Goal: Information Seeking & Learning: Learn about a topic

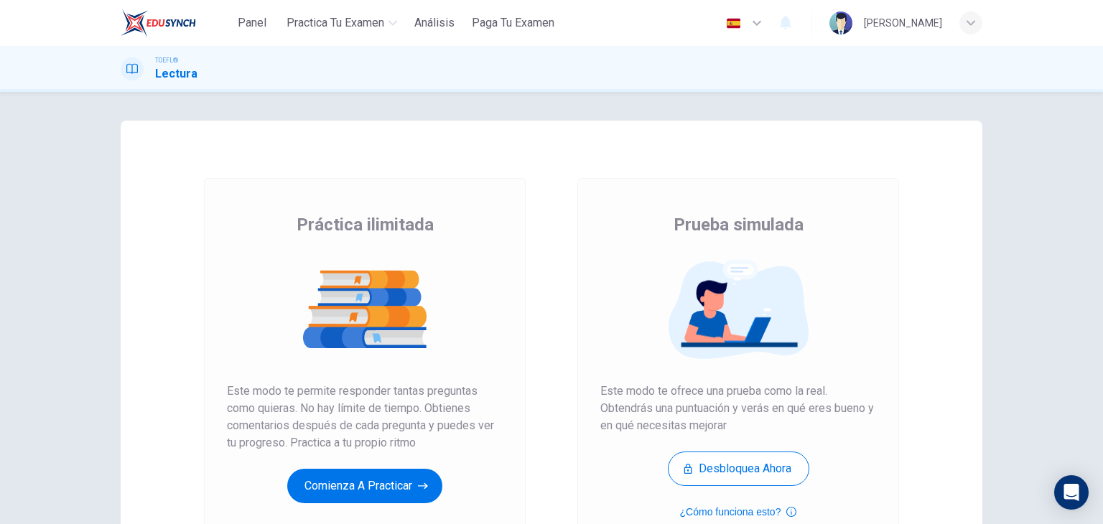
scroll to position [69, 0]
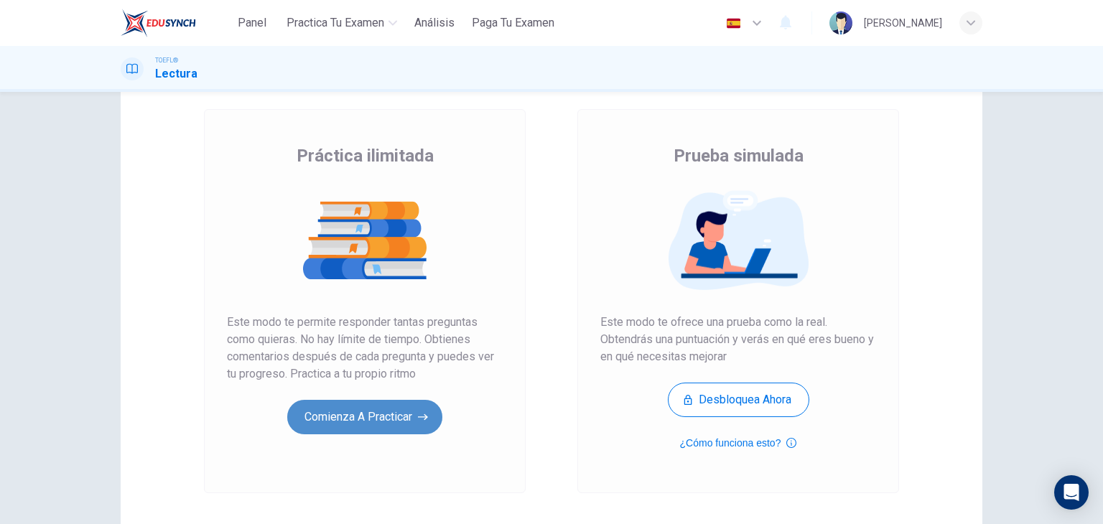
click at [408, 406] on button "Comienza a practicar" at bounding box center [364, 417] width 155 height 34
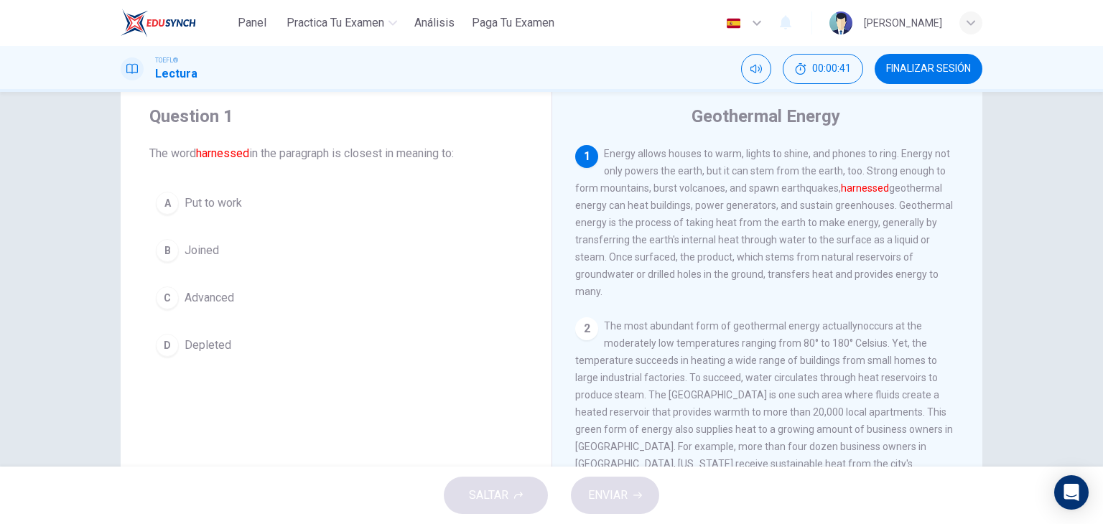
scroll to position [39, 0]
click at [192, 345] on span "Depleted" at bounding box center [207, 344] width 47 height 17
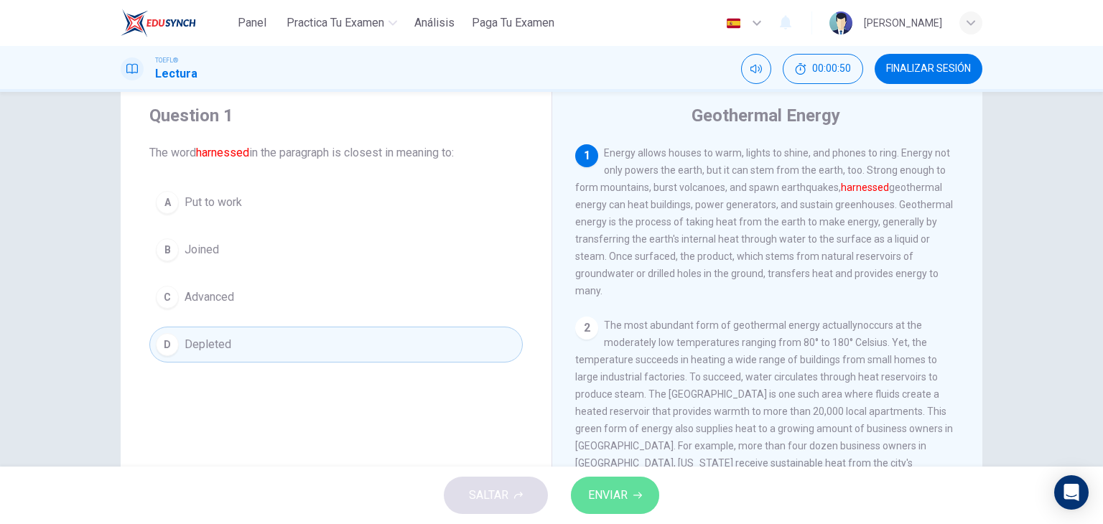
click at [605, 492] on span "ENVIAR" at bounding box center [607, 495] width 39 height 20
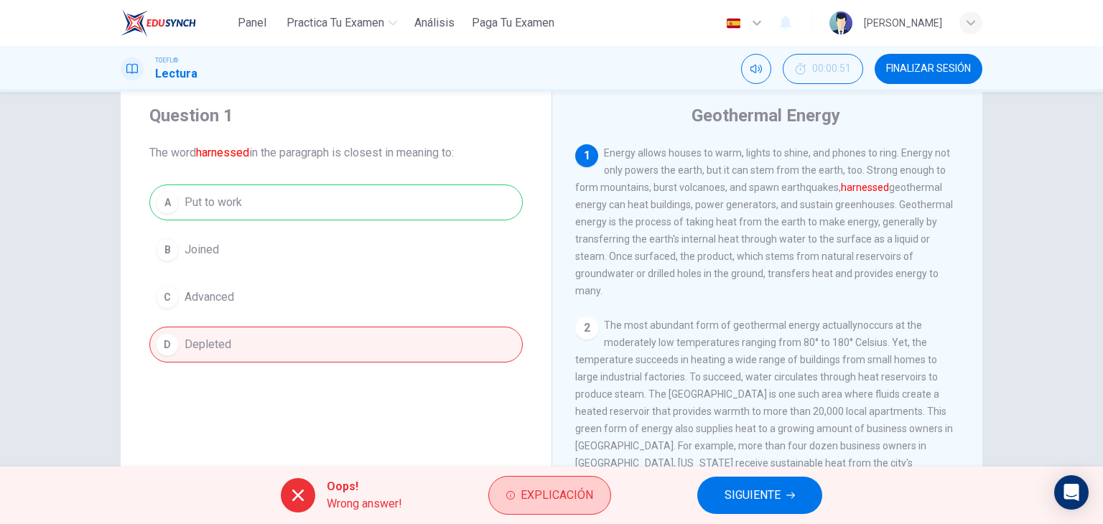
click at [570, 497] on span "Explicación" at bounding box center [556, 495] width 72 height 20
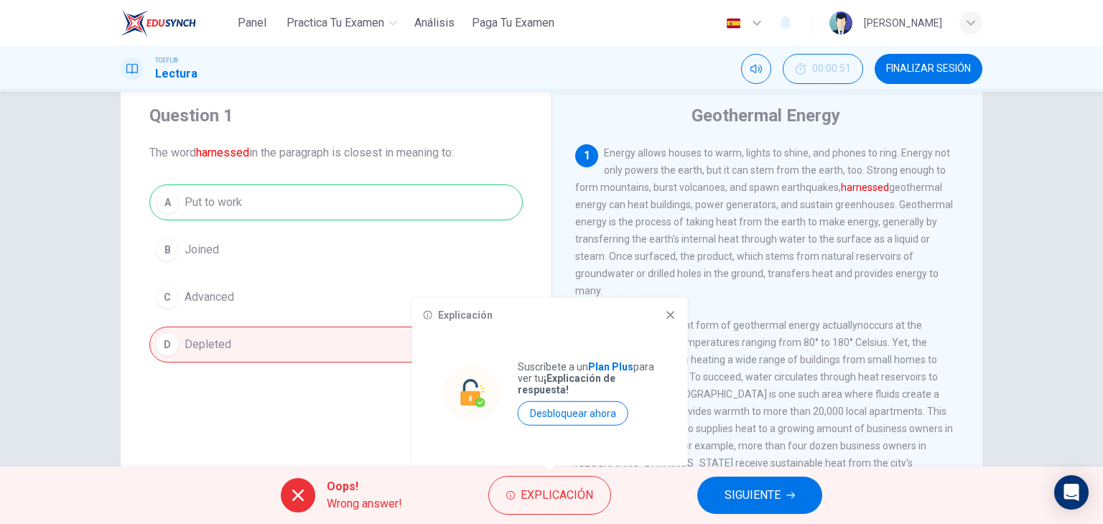
click at [668, 314] on icon at bounding box center [670, 314] width 11 height 11
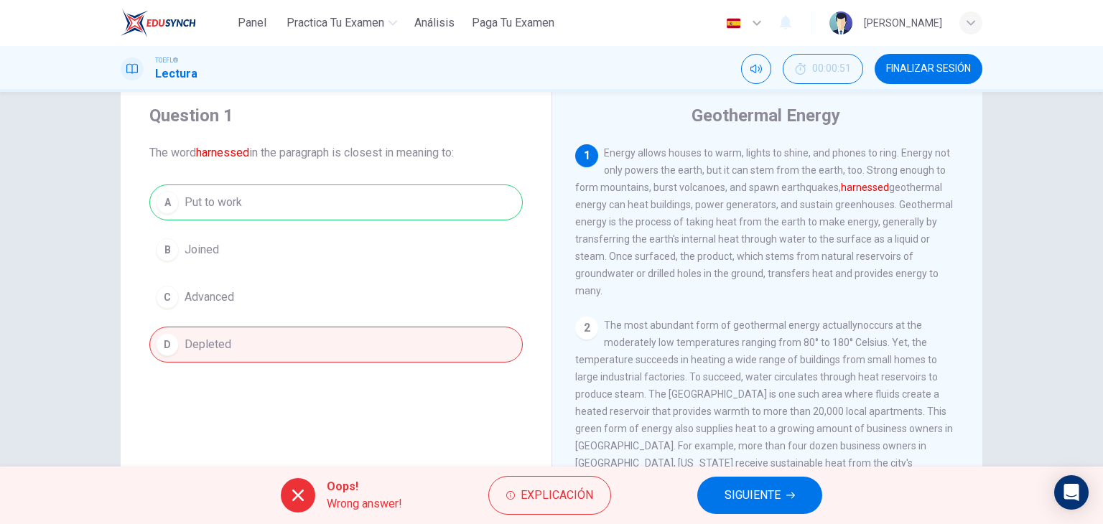
click at [771, 487] on span "SIGUIENTE" at bounding box center [752, 495] width 56 height 20
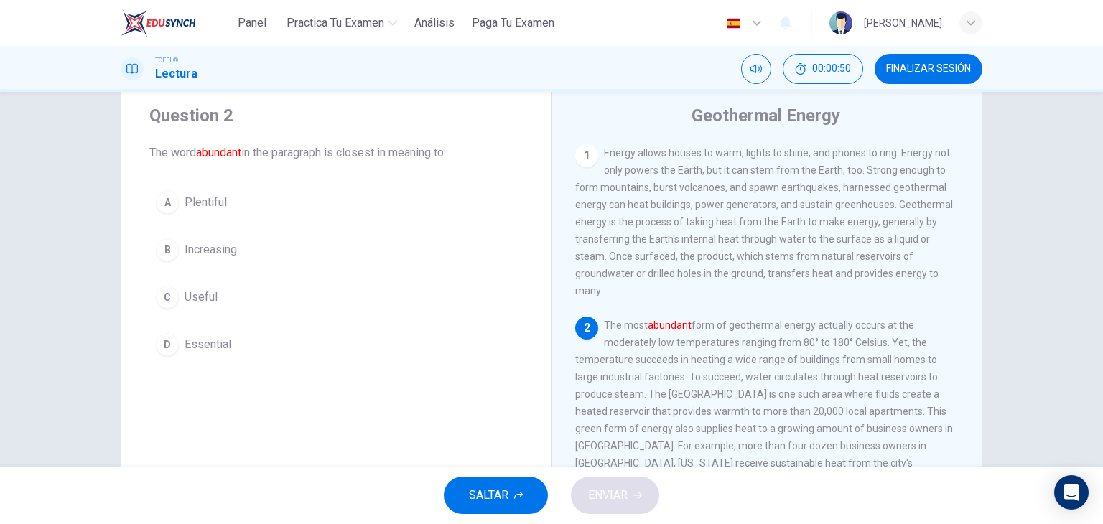
scroll to position [86, 0]
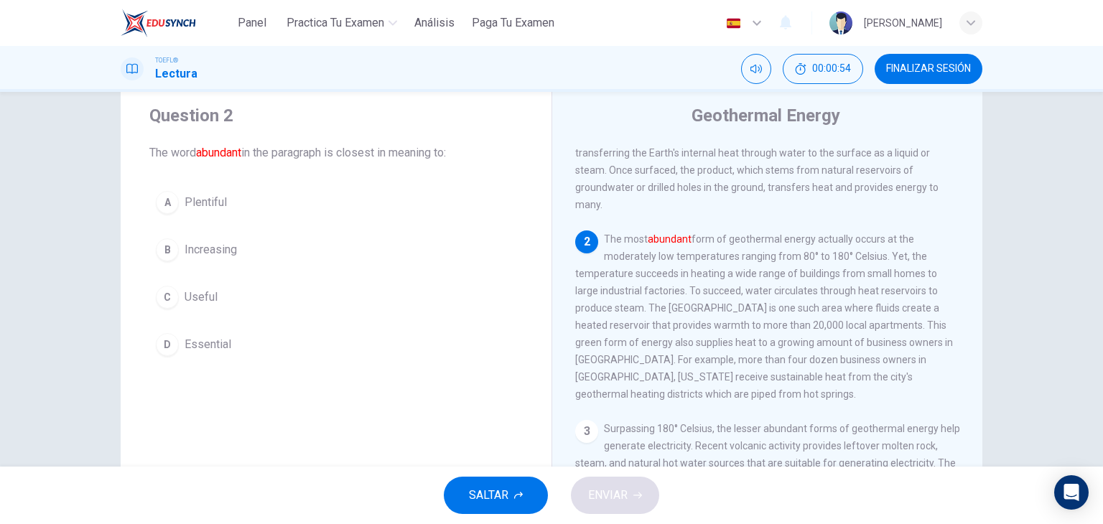
click at [213, 200] on span "Plentiful" at bounding box center [205, 202] width 42 height 17
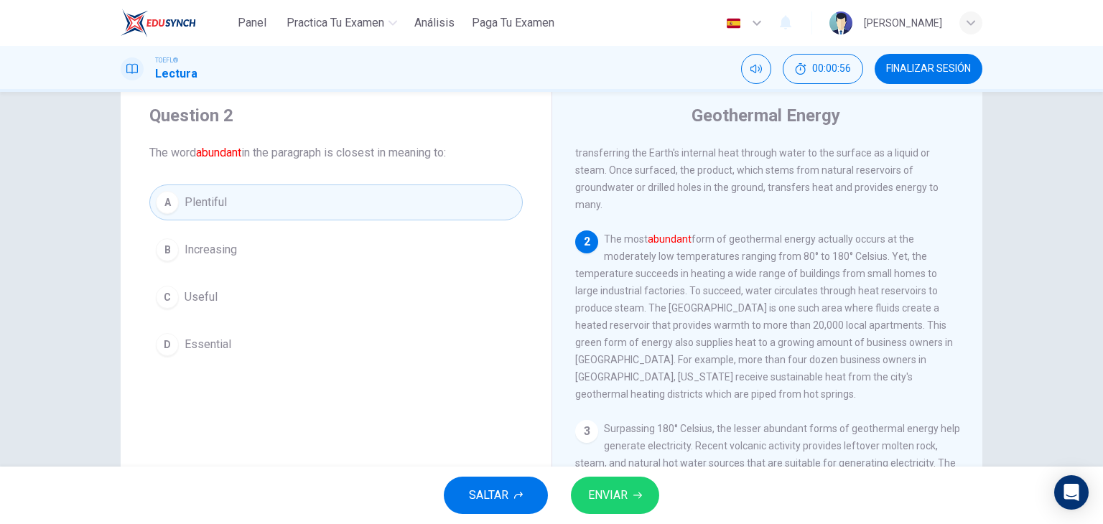
click at [606, 483] on button "ENVIAR" at bounding box center [615, 495] width 88 height 37
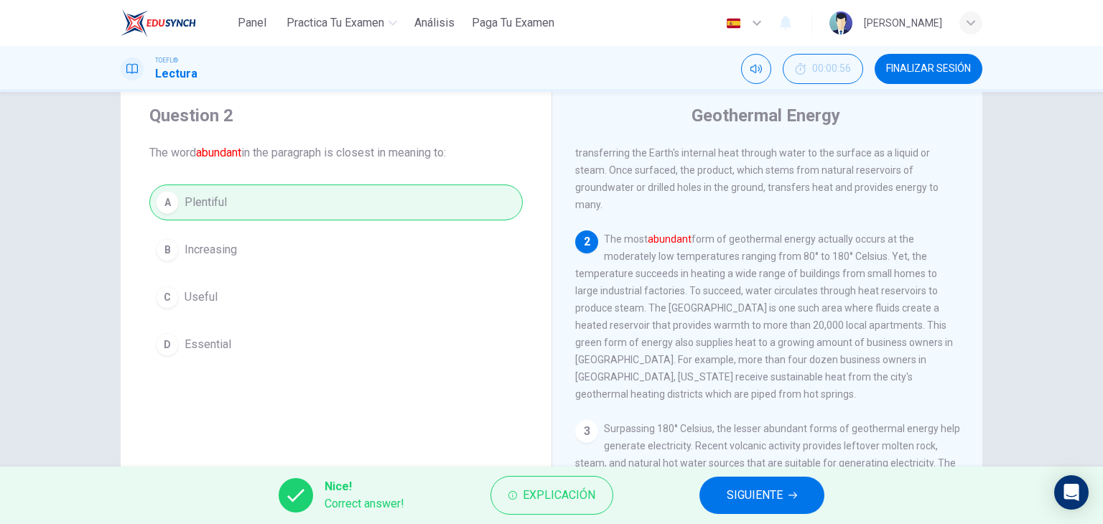
click at [779, 490] on span "SIGUIENTE" at bounding box center [754, 495] width 56 height 20
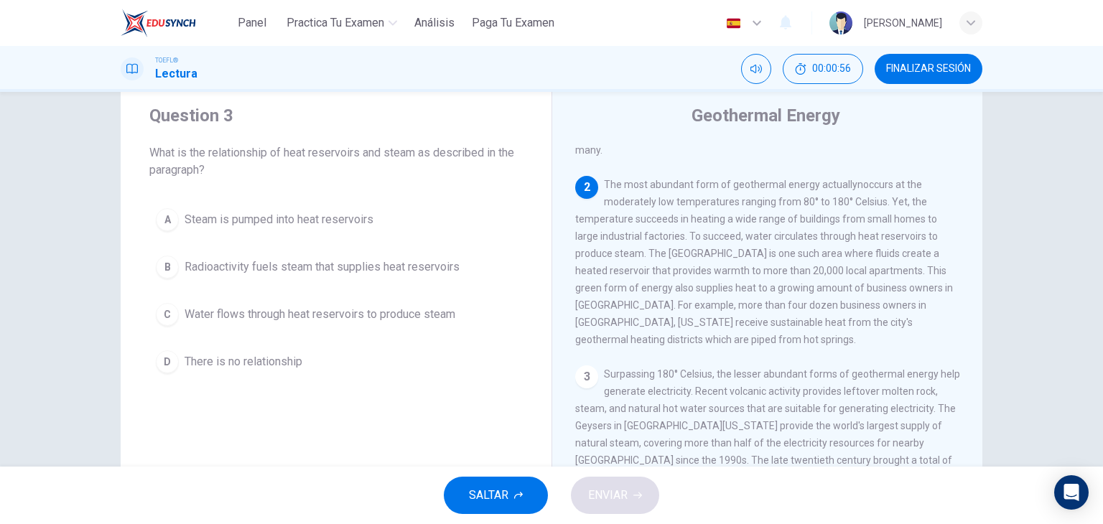
scroll to position [177, 0]
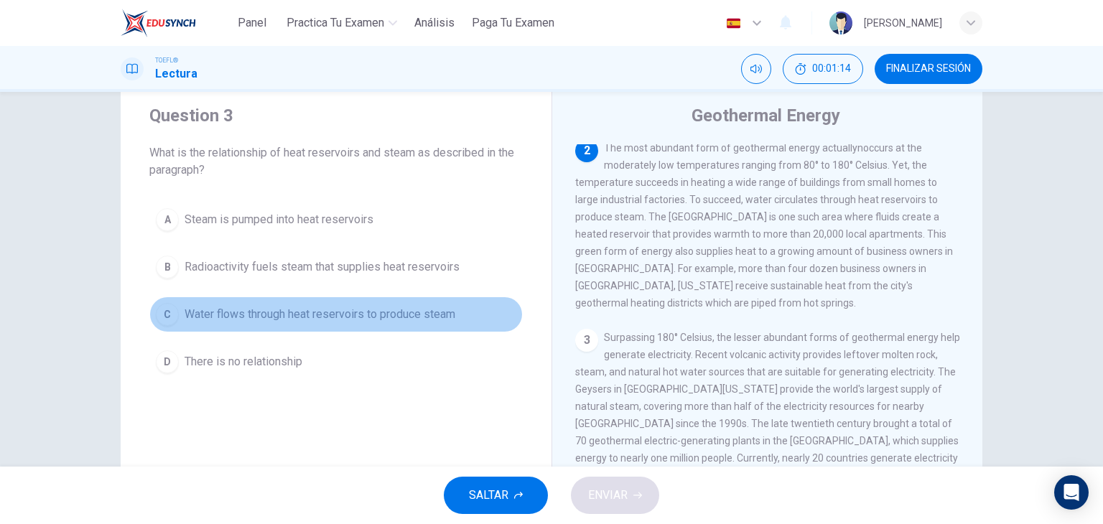
click at [370, 304] on button "C Water flows through heat reservoirs to produce steam" at bounding box center [335, 314] width 373 height 36
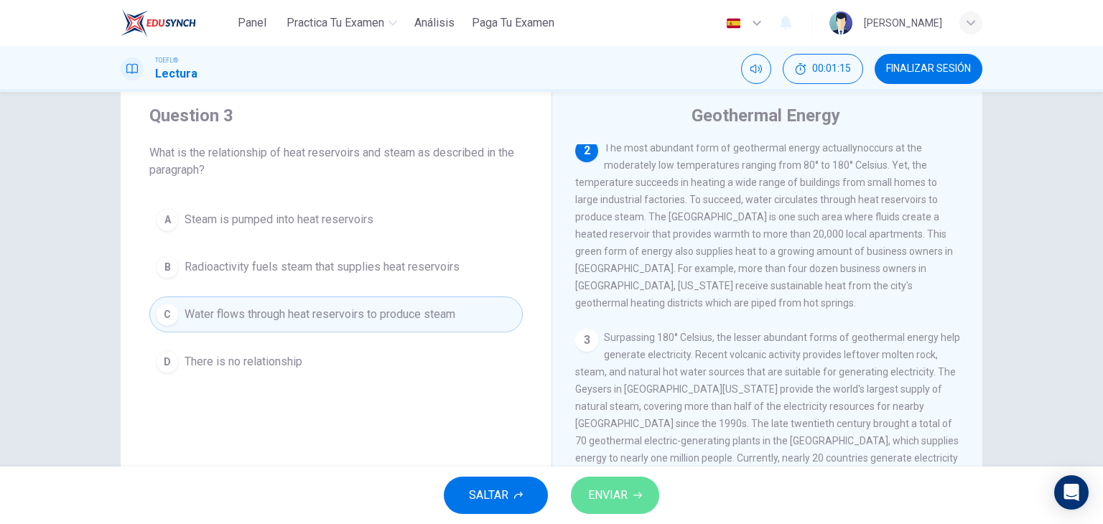
click at [605, 492] on span "ENVIAR" at bounding box center [607, 495] width 39 height 20
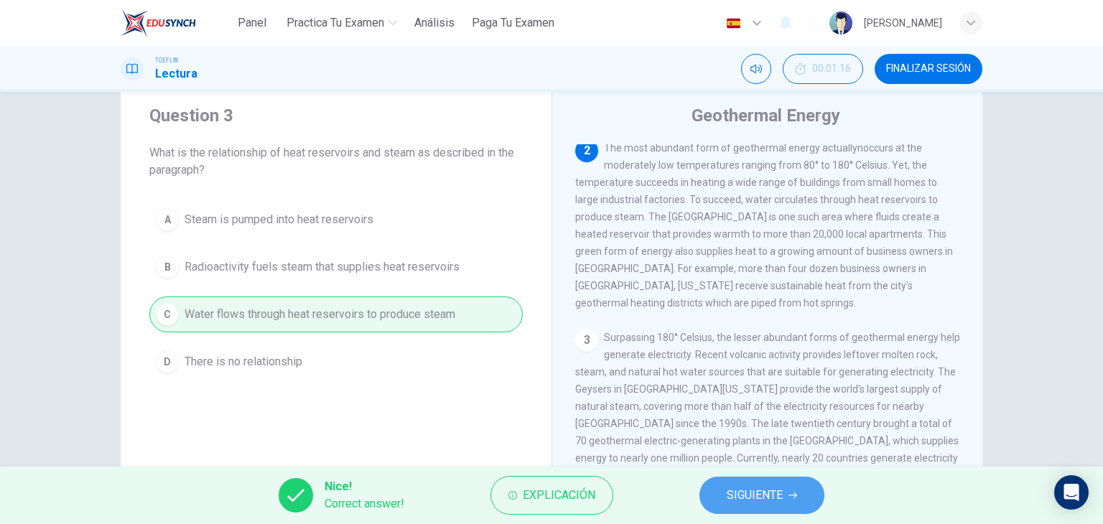
click at [744, 485] on span "SIGUIENTE" at bounding box center [754, 495] width 56 height 20
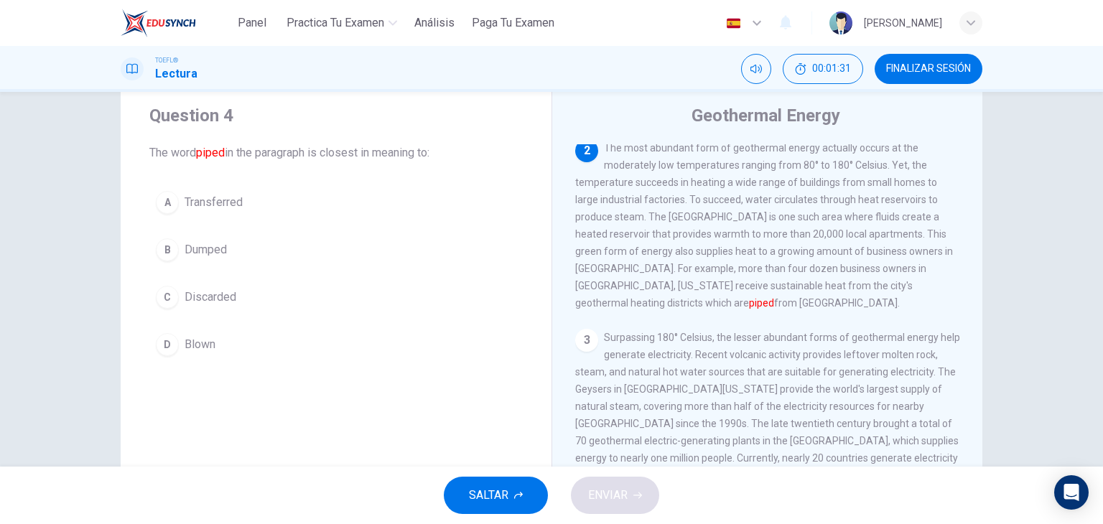
click at [225, 206] on span "Transferred" at bounding box center [213, 202] width 58 height 17
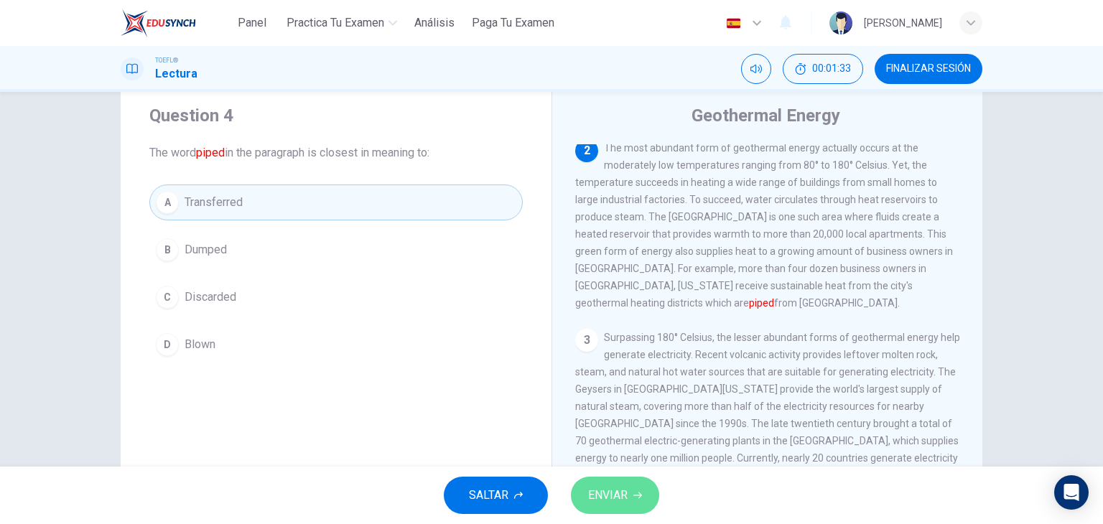
click at [626, 504] on span "ENVIAR" at bounding box center [607, 495] width 39 height 20
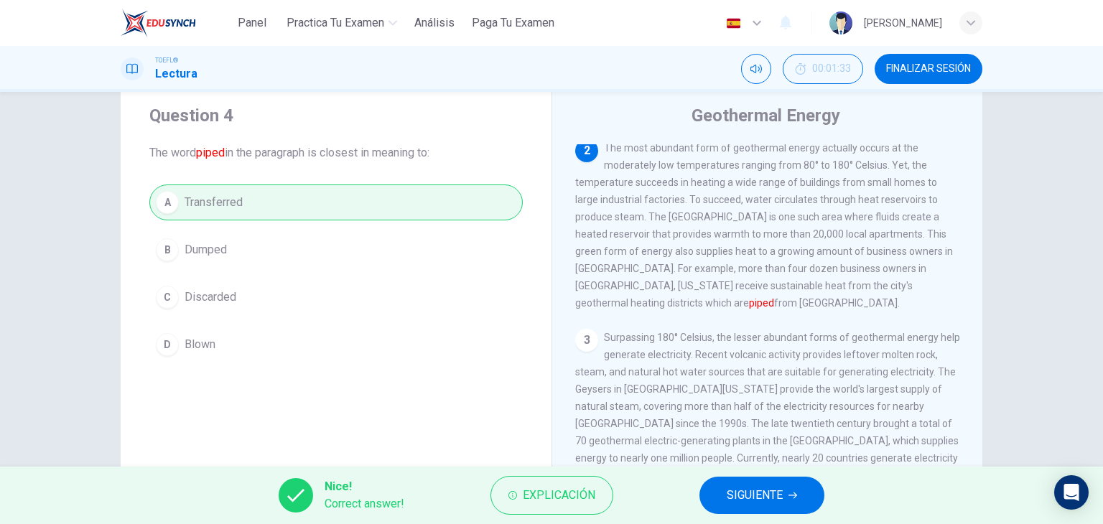
click at [749, 486] on span "SIGUIENTE" at bounding box center [754, 495] width 56 height 20
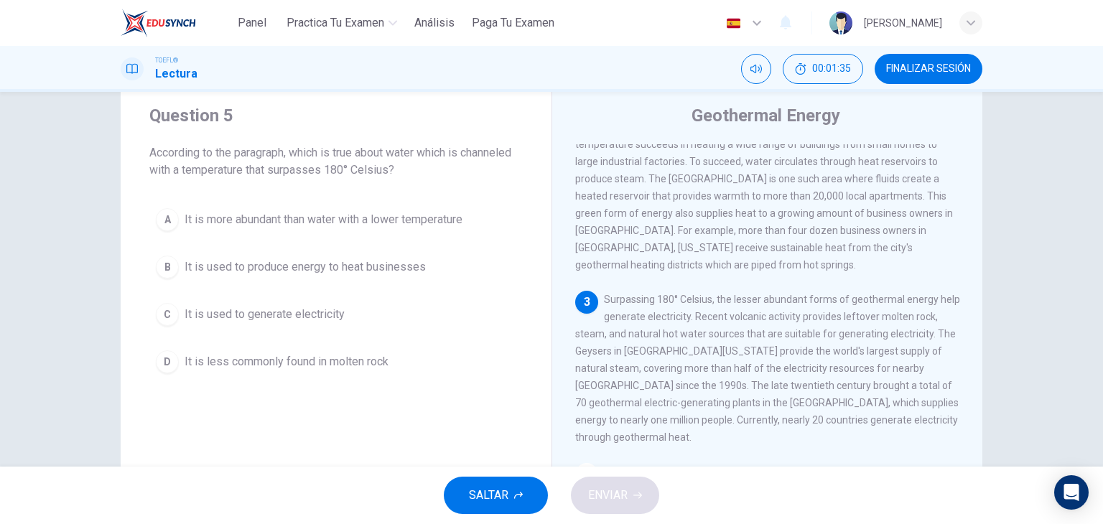
scroll to position [217, 0]
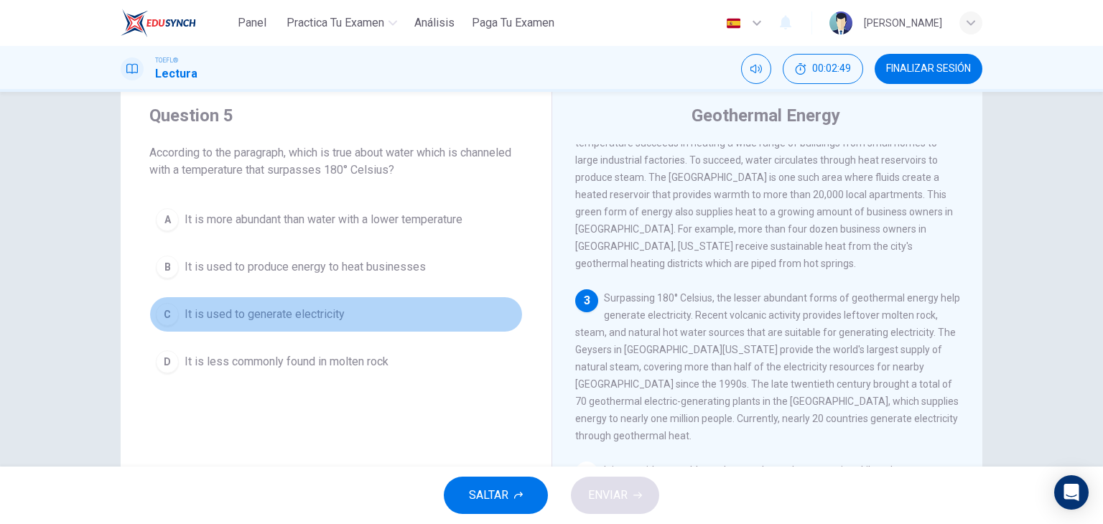
click at [327, 311] on span "It is used to generate electricity" at bounding box center [264, 314] width 160 height 17
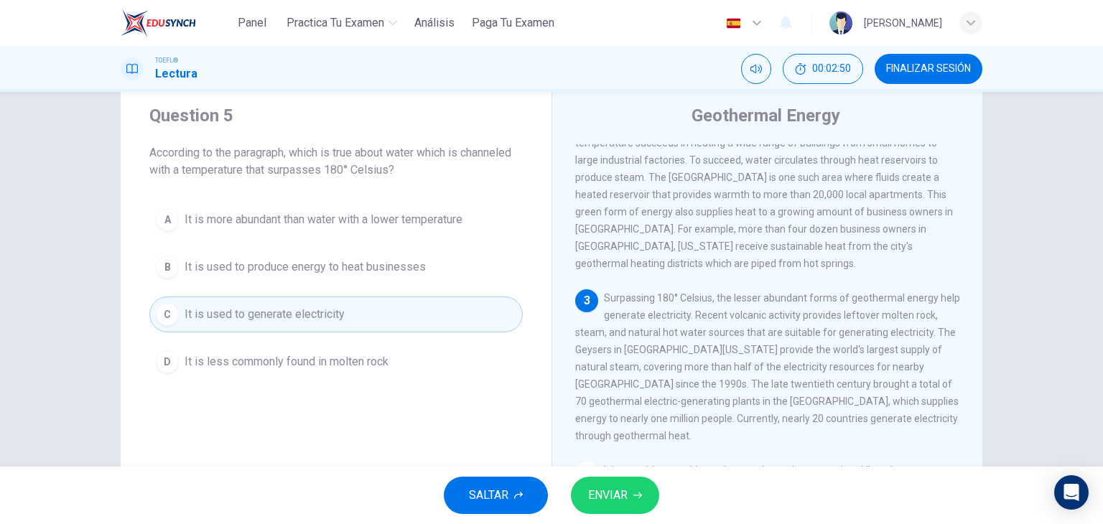
click at [599, 499] on span "ENVIAR" at bounding box center [607, 495] width 39 height 20
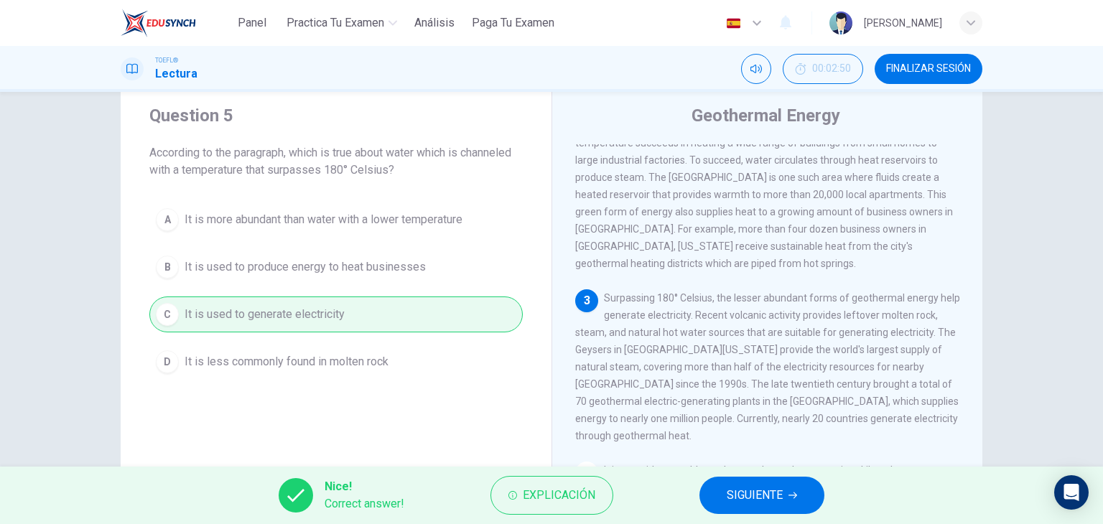
click at [948, 238] on div "2 The most abundant form of geothermal energy actuallynoccurs at the moderately…" at bounding box center [767, 186] width 385 height 172
click at [767, 495] on span "SIGUIENTE" at bounding box center [754, 495] width 56 height 20
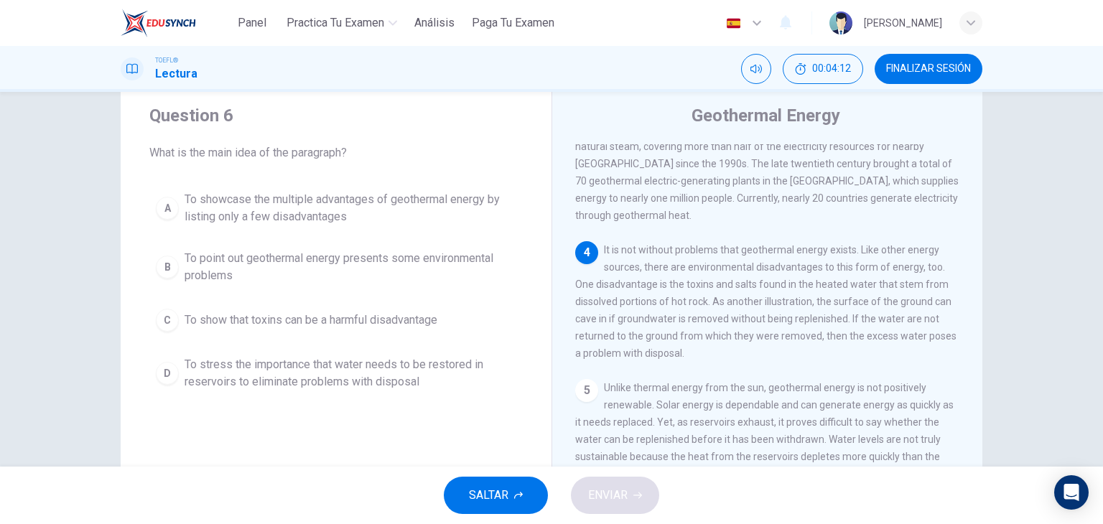
scroll to position [438, 0]
click at [361, 256] on span "To point out geothermal energy presents some environmental problems" at bounding box center [350, 267] width 332 height 34
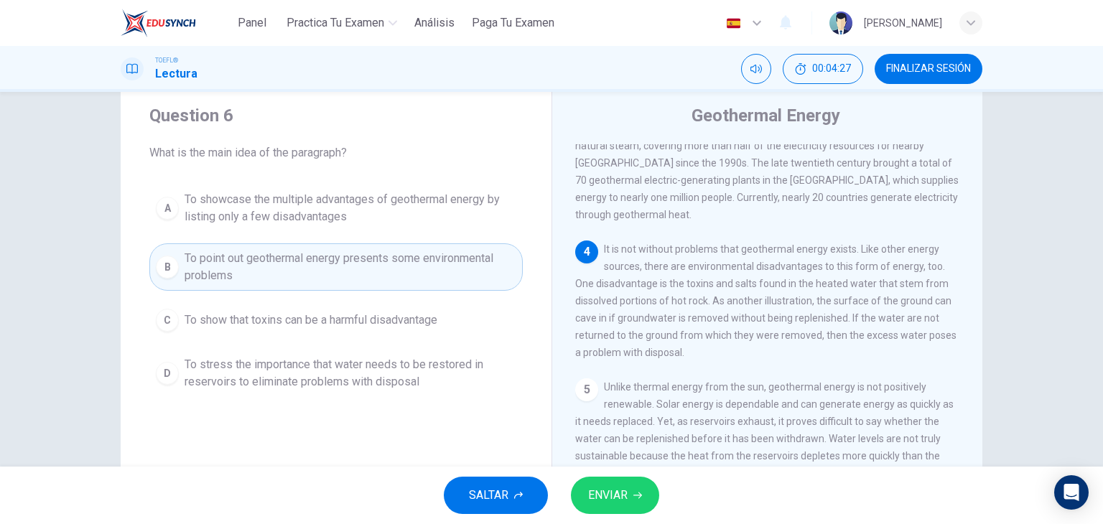
click at [612, 486] on span "ENVIAR" at bounding box center [607, 495] width 39 height 20
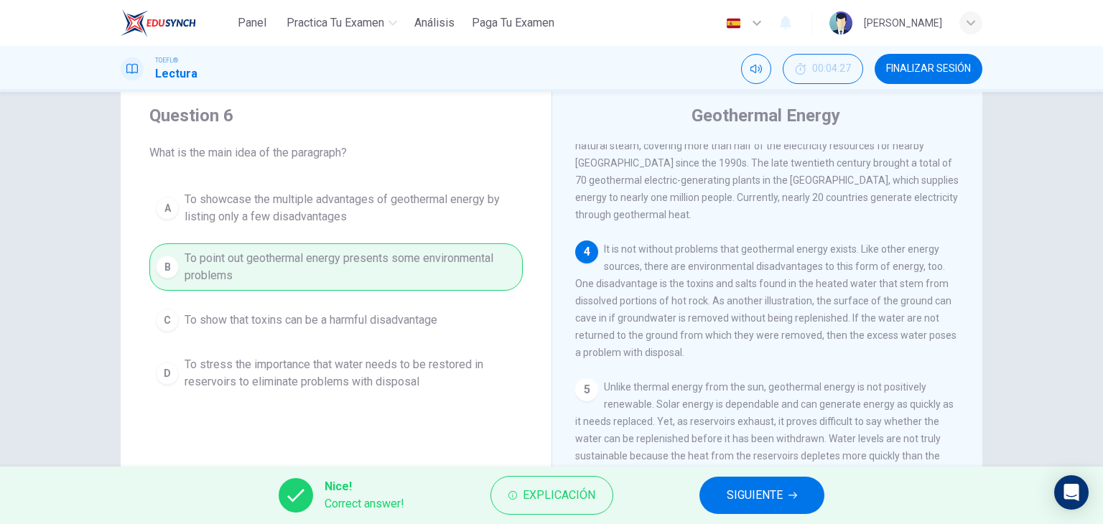
click at [758, 491] on span "SIGUIENTE" at bounding box center [754, 495] width 56 height 20
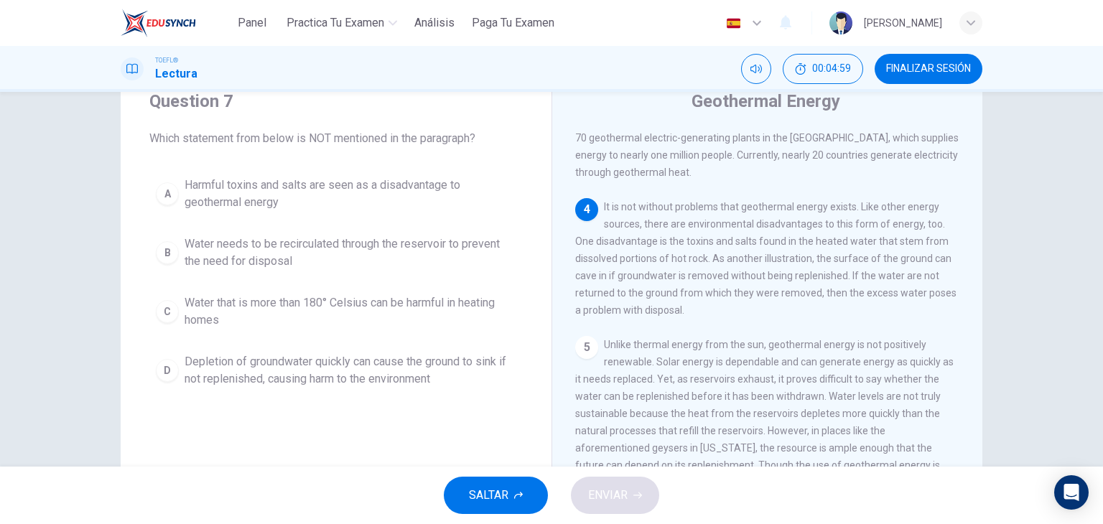
scroll to position [55, 0]
click at [370, 308] on span "Water that is more than 180° Celsius can be harmful in heating homes" at bounding box center [350, 311] width 332 height 34
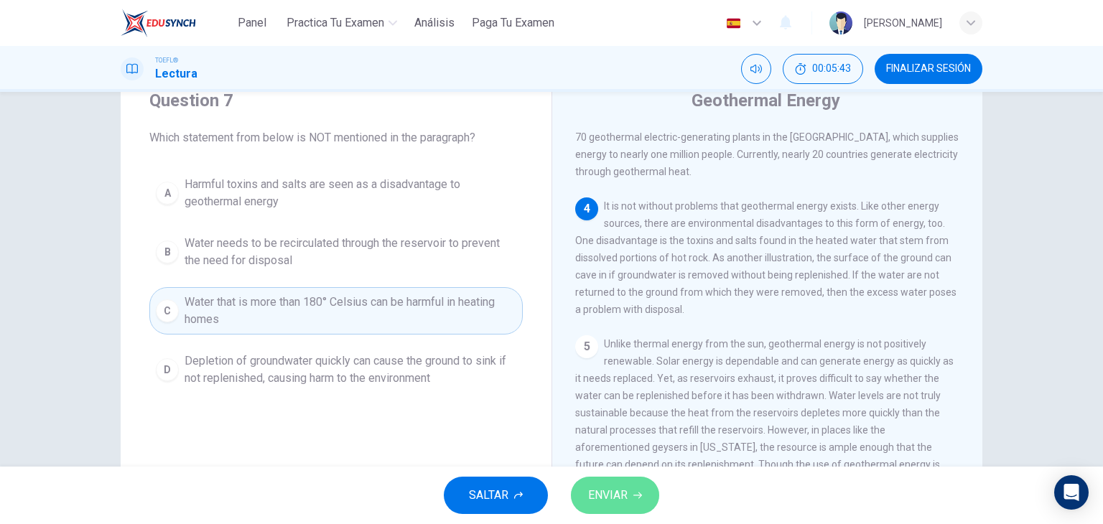
click at [640, 495] on icon "button" at bounding box center [637, 495] width 9 height 9
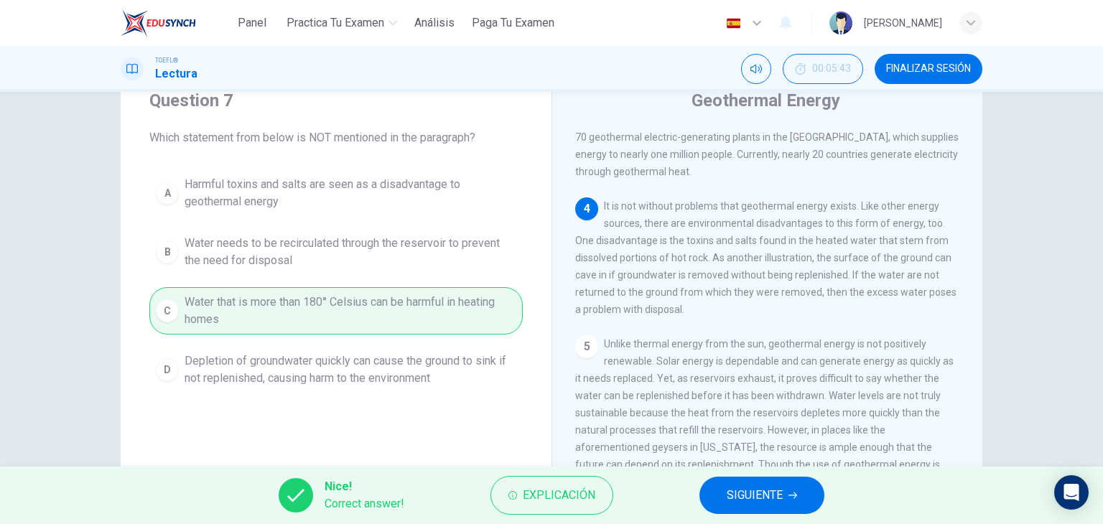
drag, startPoint x: 706, startPoint y: 249, endPoint x: 825, endPoint y: 256, distance: 119.4
click at [825, 256] on div "4 It is not without problems that geothermal energy exists. Like other energy s…" at bounding box center [767, 257] width 385 height 121
drag, startPoint x: 836, startPoint y: 264, endPoint x: 755, endPoint y: 261, distance: 80.4
click at [755, 261] on span "It is not without problems that geothermal energy exists. Like other energy sou…" at bounding box center [765, 257] width 381 height 115
click at [749, 493] on span "SIGUIENTE" at bounding box center [754, 495] width 56 height 20
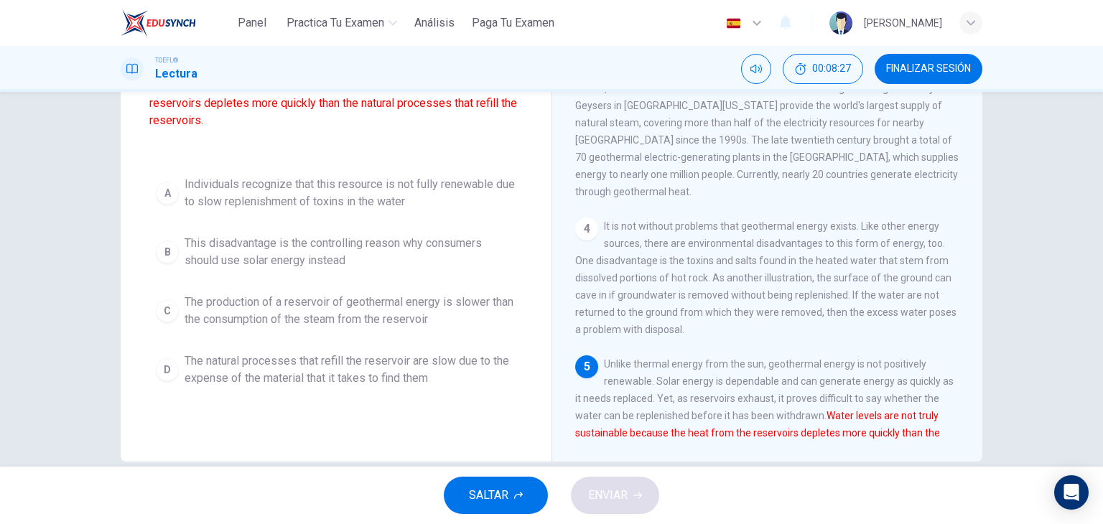
scroll to position [159, 0]
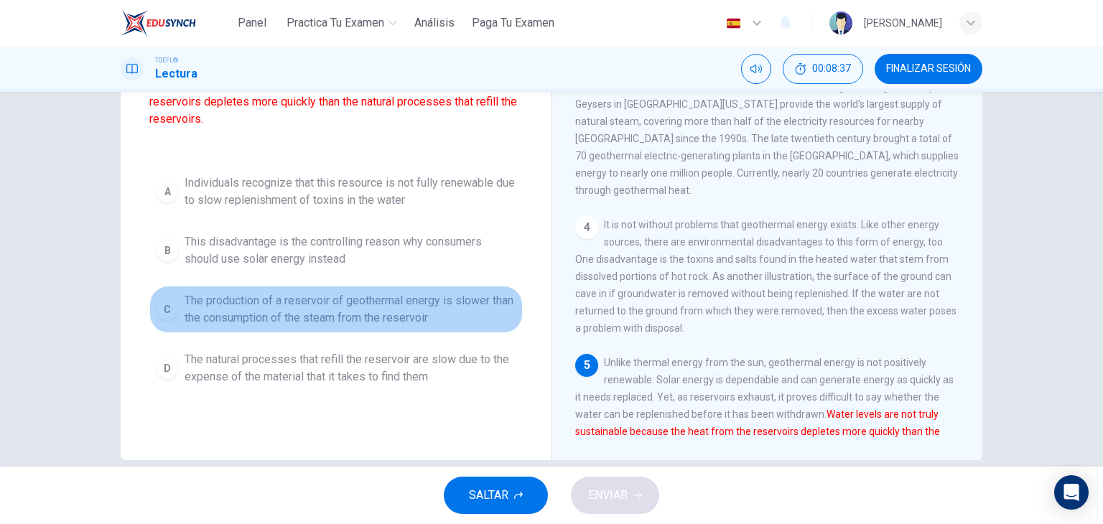
click at [385, 292] on span "The production of a reservoir of geothermal energy is slower than the consumpti…" at bounding box center [350, 309] width 332 height 34
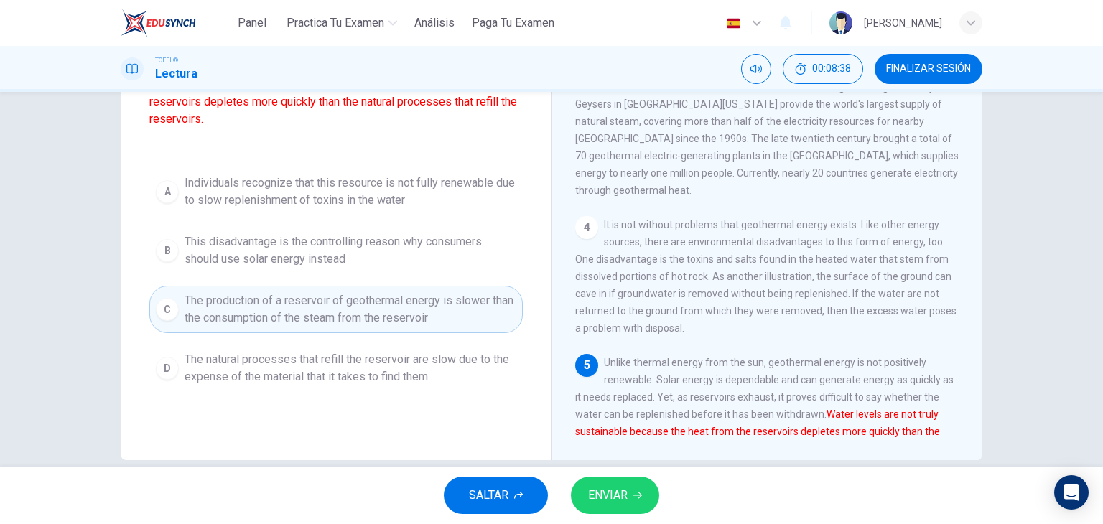
click at [582, 480] on button "ENVIAR" at bounding box center [615, 495] width 88 height 37
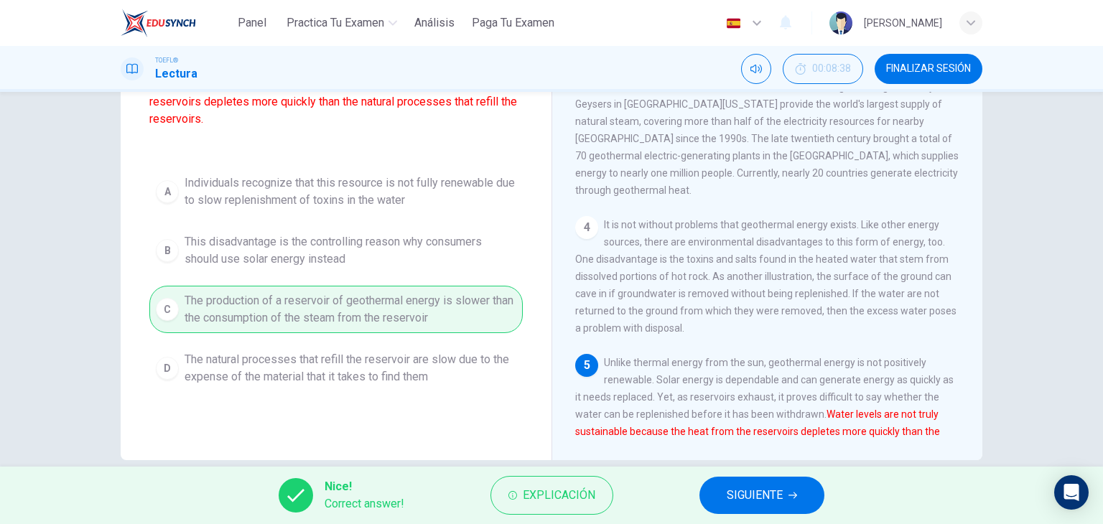
click at [742, 486] on span "SIGUIENTE" at bounding box center [754, 495] width 56 height 20
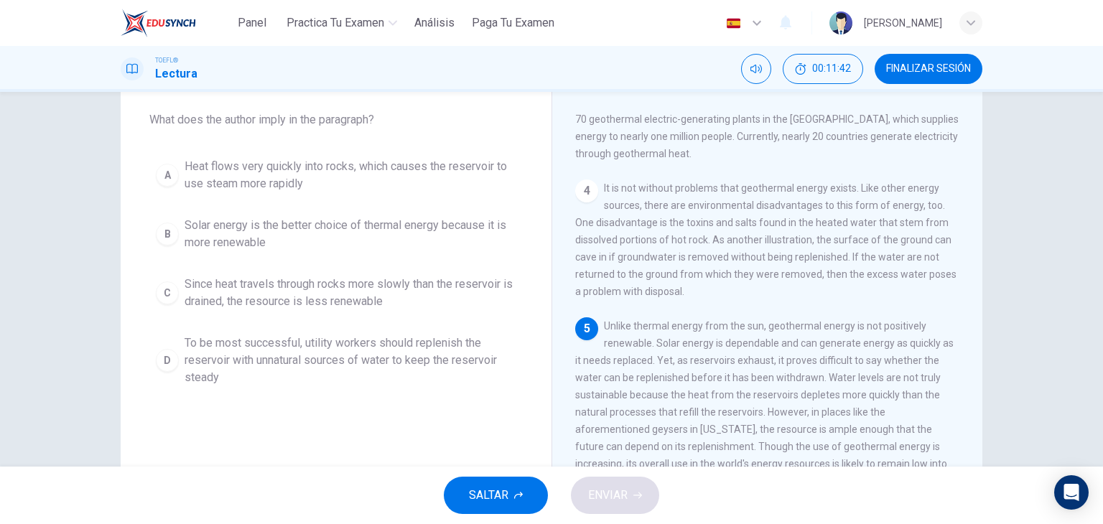
scroll to position [75, 0]
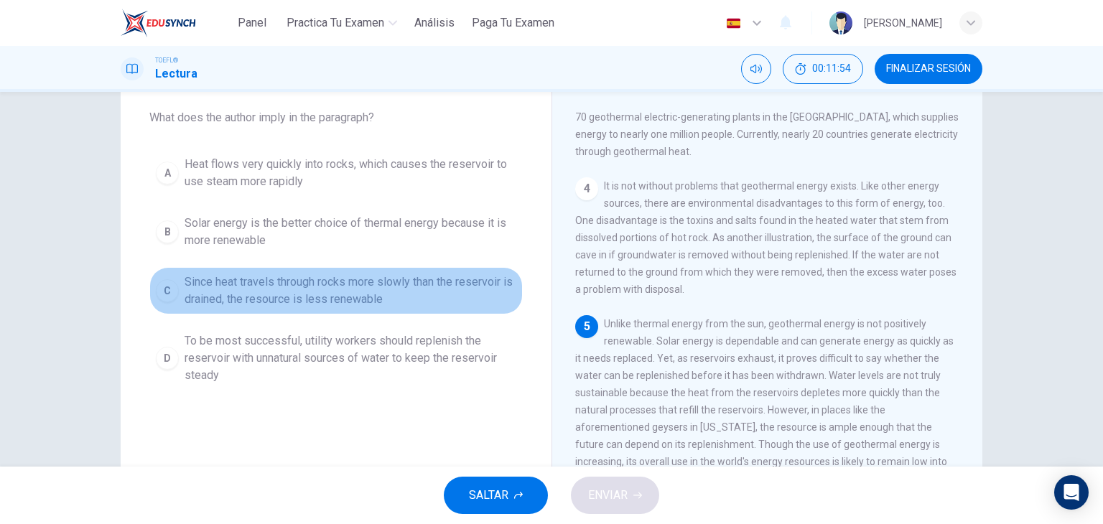
click at [370, 289] on span "Since heat travels through rocks more slowly than the reservoir is drained, the…" at bounding box center [350, 290] width 332 height 34
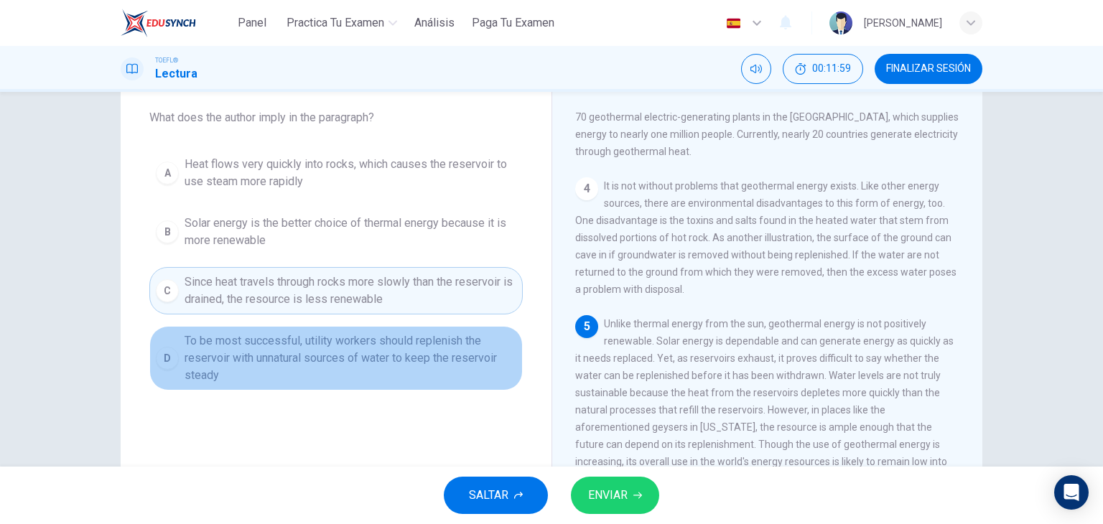
click at [257, 362] on span "To be most successful, utility workers should replenish the reservoir with unna…" at bounding box center [350, 358] width 332 height 52
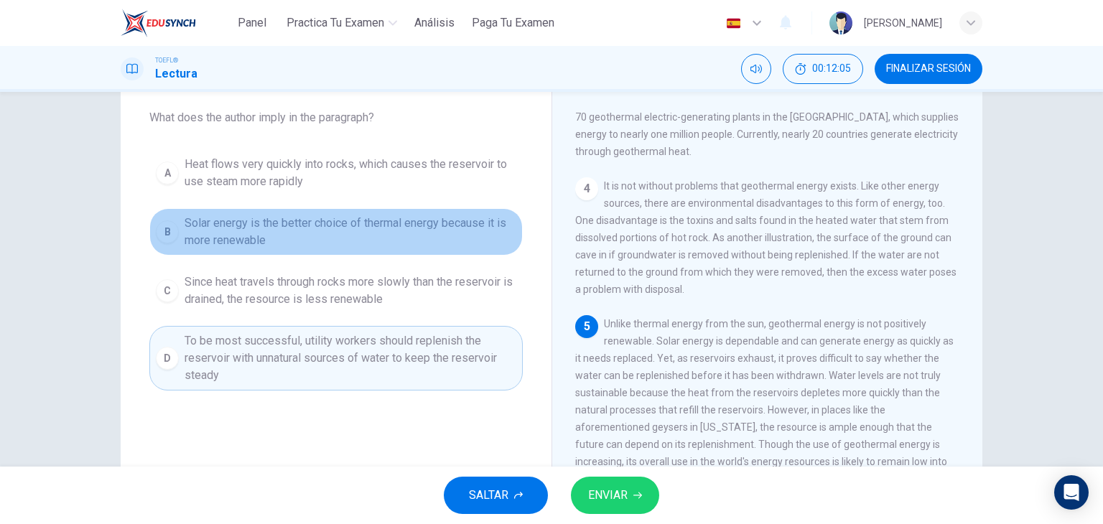
click at [296, 237] on span "Solar energy is the better choice of thermal energy because it is more renewable" at bounding box center [350, 232] width 332 height 34
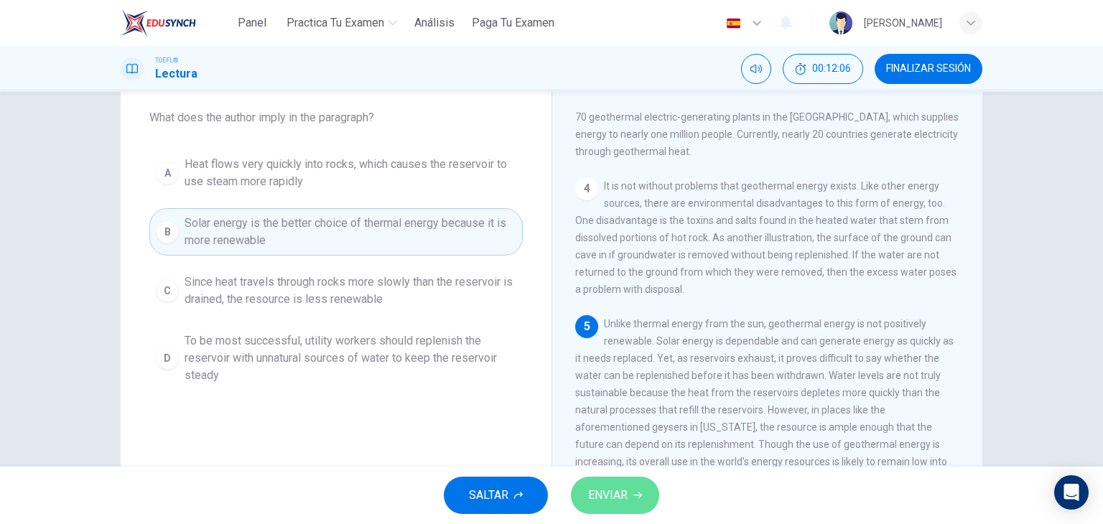
click at [606, 477] on button "ENVIAR" at bounding box center [615, 495] width 88 height 37
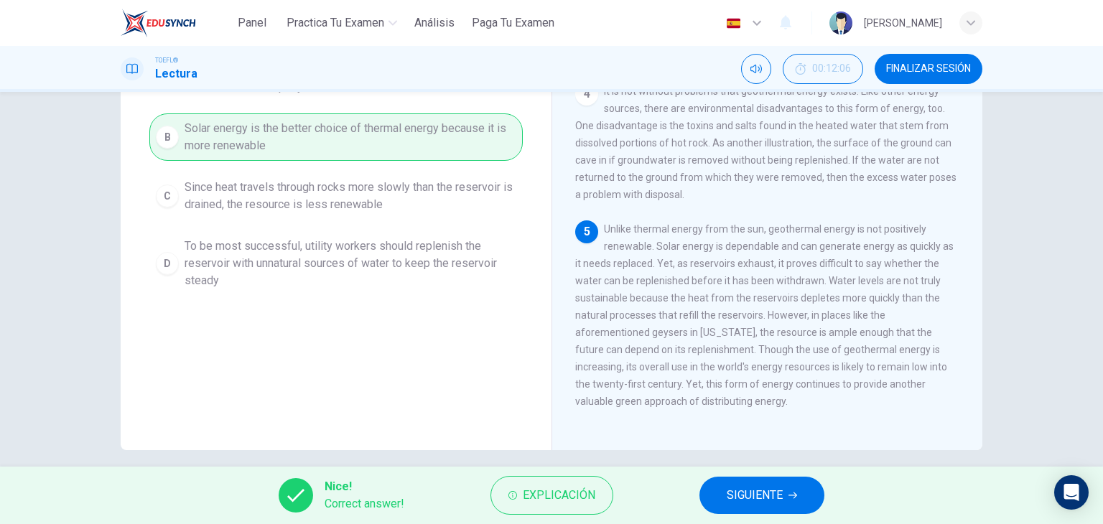
click at [761, 490] on span "SIGUIENTE" at bounding box center [754, 495] width 56 height 20
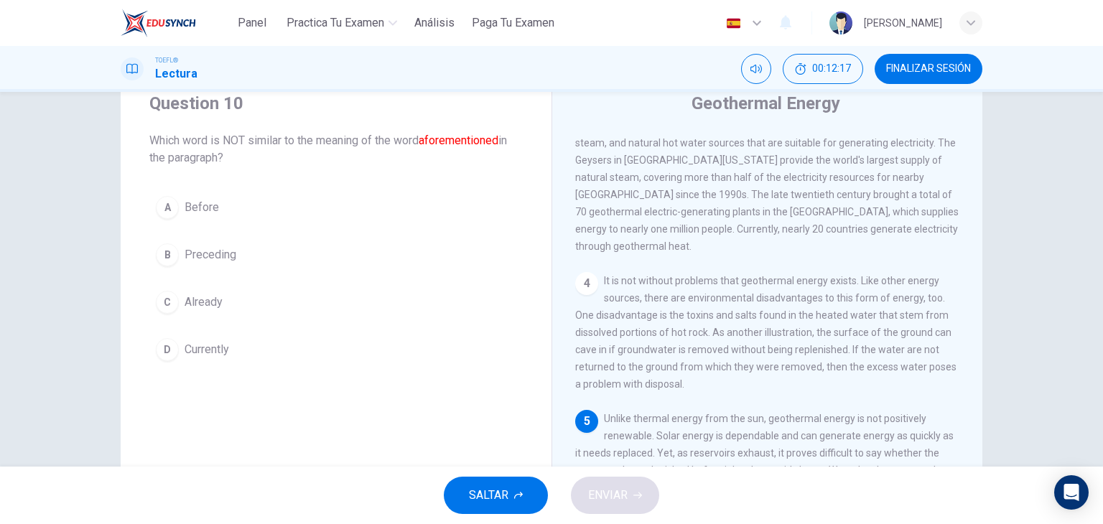
scroll to position [492, 0]
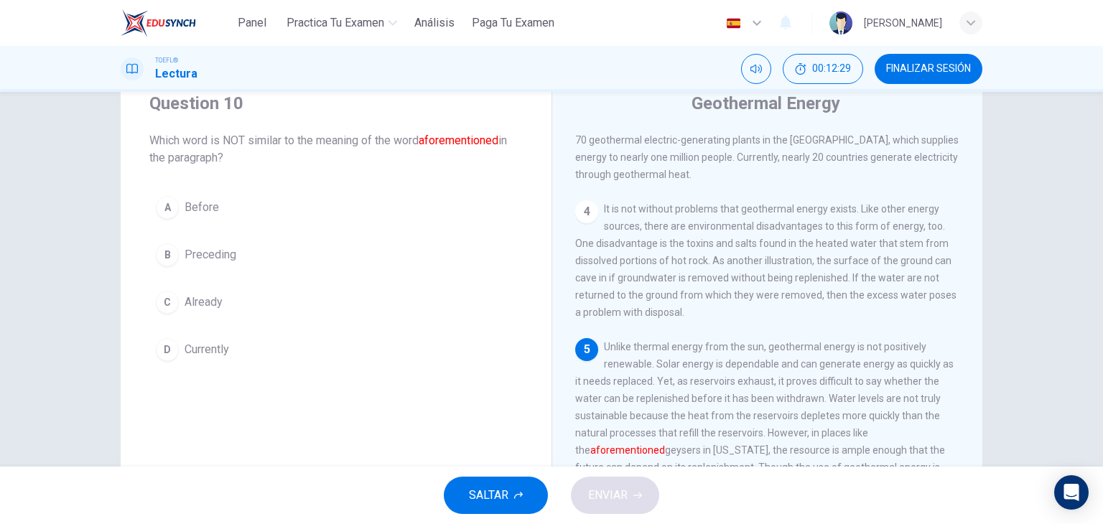
click at [202, 342] on span "Currently" at bounding box center [206, 349] width 45 height 17
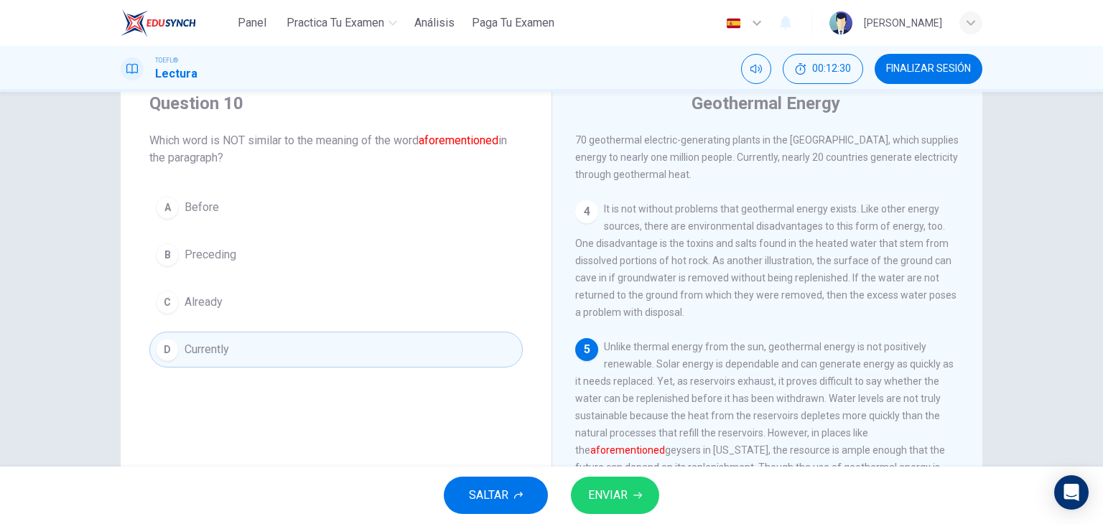
click at [586, 492] on button "ENVIAR" at bounding box center [615, 495] width 88 height 37
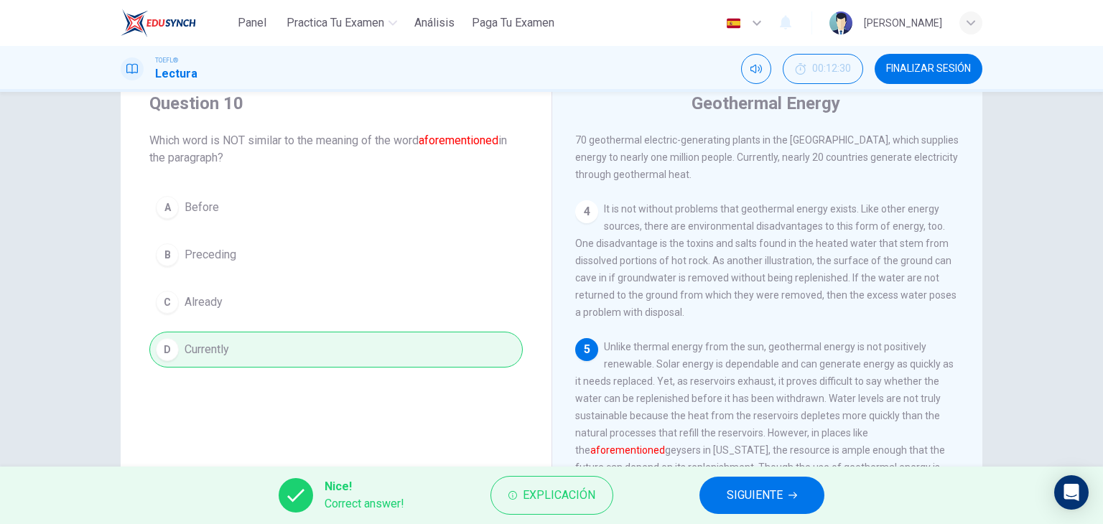
click at [729, 502] on span "SIGUIENTE" at bounding box center [754, 495] width 56 height 20
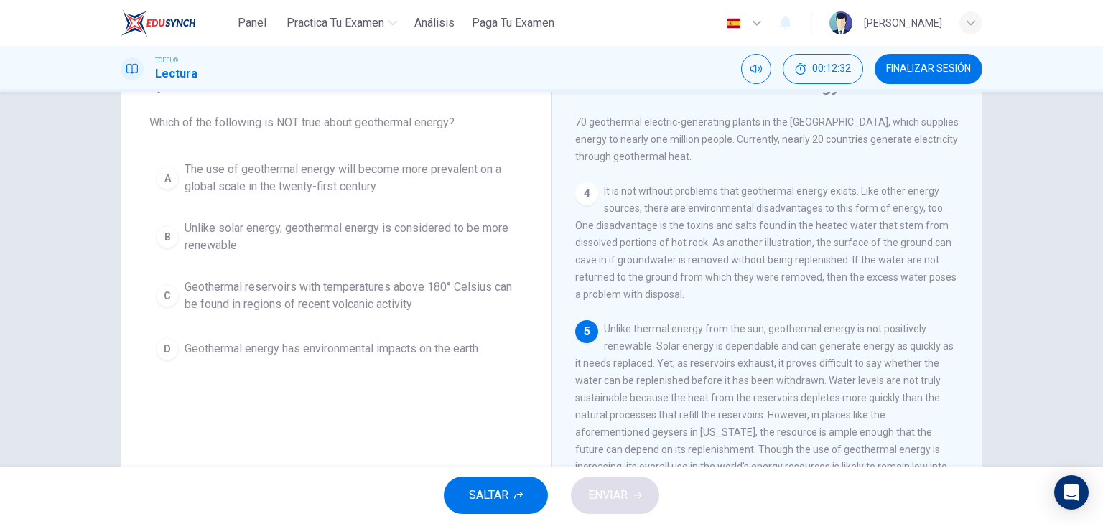
scroll to position [67, 0]
click at [221, 174] on span "The use of geothermal energy will become more prevalent on a global scale in th…" at bounding box center [350, 180] width 332 height 34
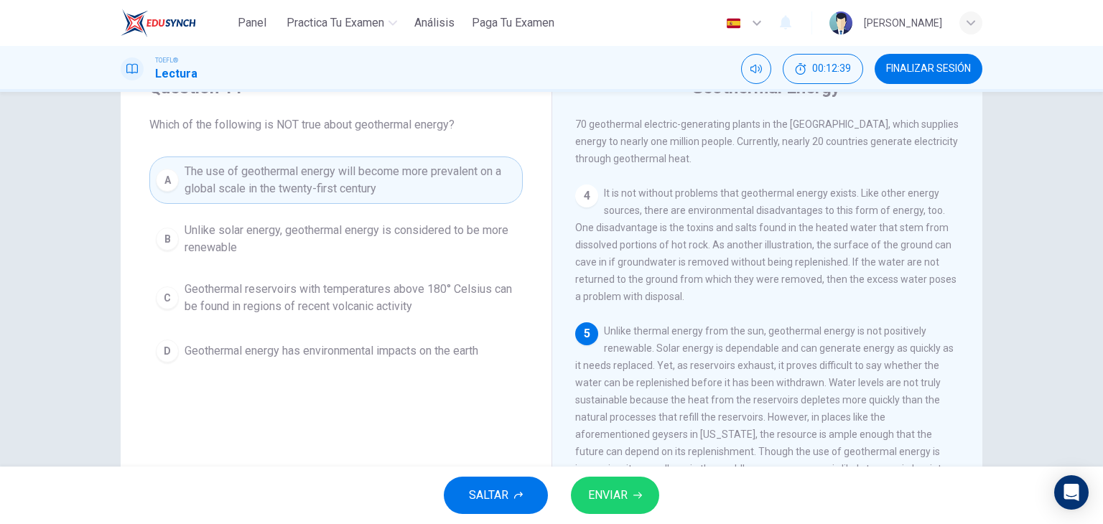
click at [635, 494] on icon "button" at bounding box center [637, 495] width 9 height 9
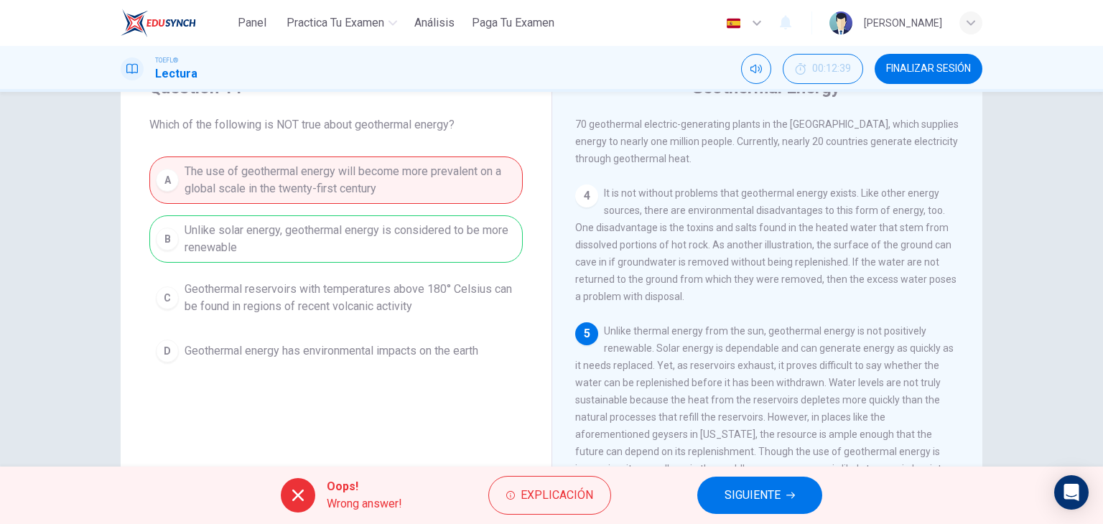
click at [769, 502] on span "SIGUIENTE" at bounding box center [752, 495] width 56 height 20
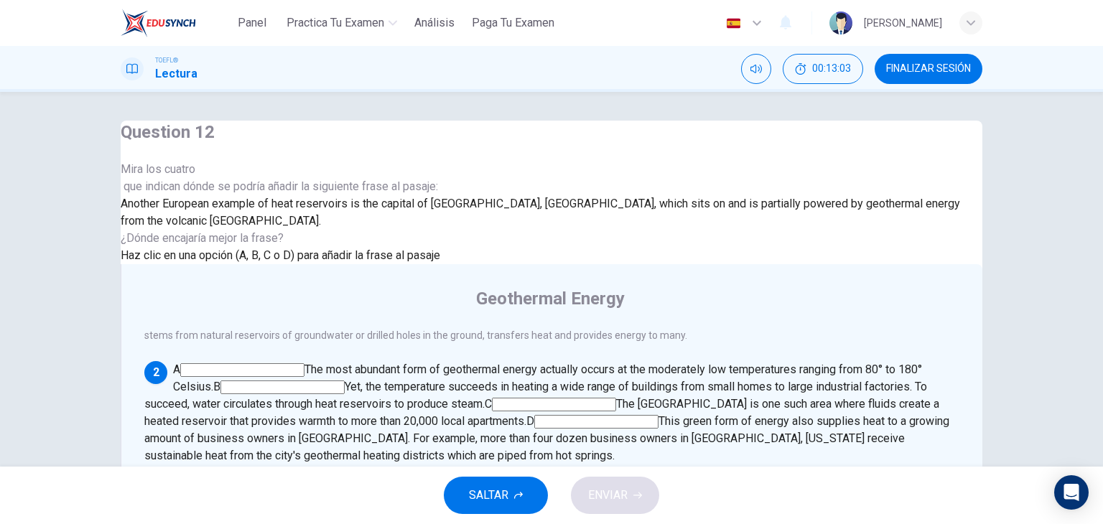
scroll to position [123, 0]
click at [658, 415] on input at bounding box center [596, 422] width 124 height 14
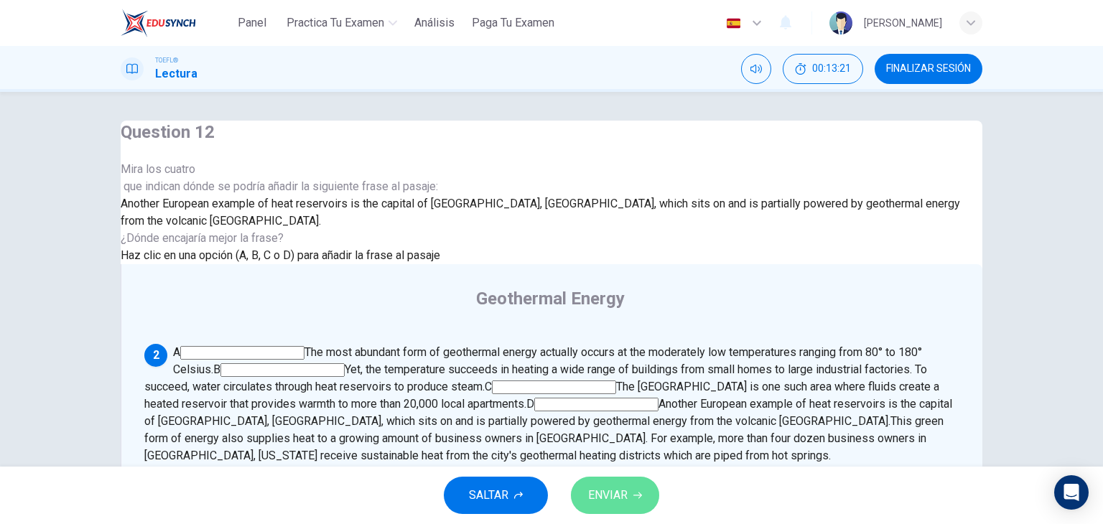
click at [612, 505] on span "ENVIAR" at bounding box center [607, 495] width 39 height 20
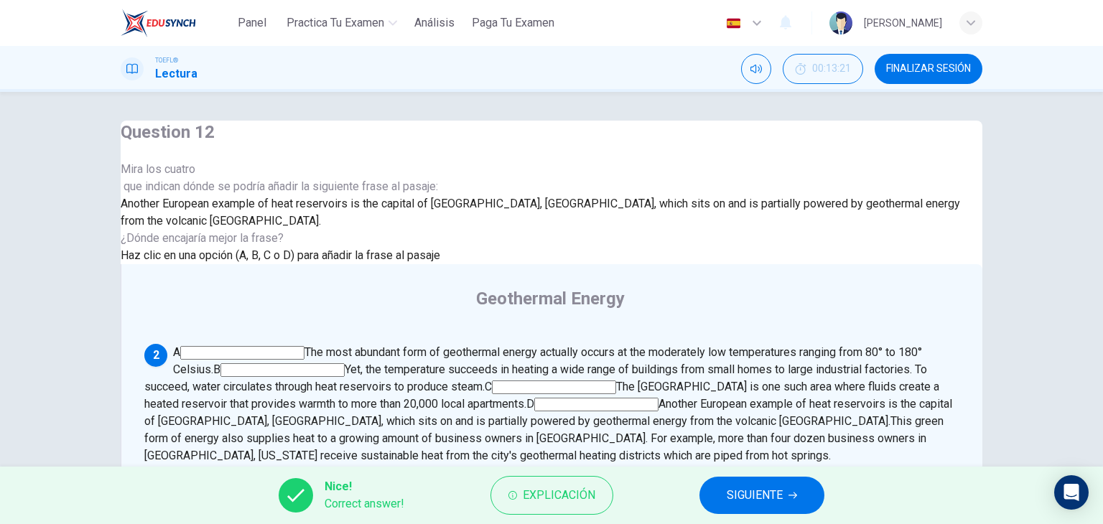
scroll to position [202, 0]
click at [734, 492] on span "SIGUIENTE" at bounding box center [754, 495] width 56 height 20
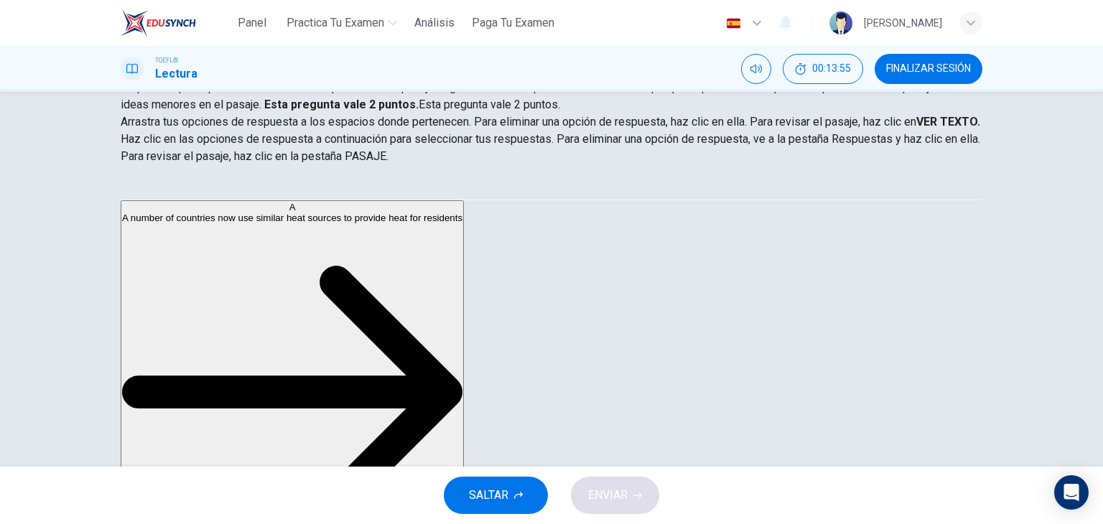
scroll to position [182, 0]
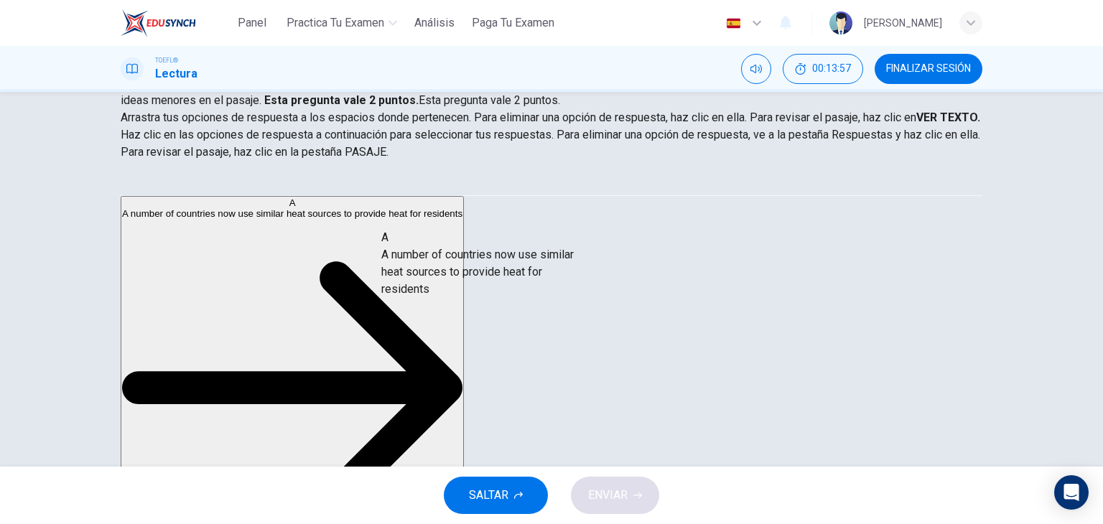
drag, startPoint x: 240, startPoint y: 233, endPoint x: 485, endPoint y: 277, distance: 248.7
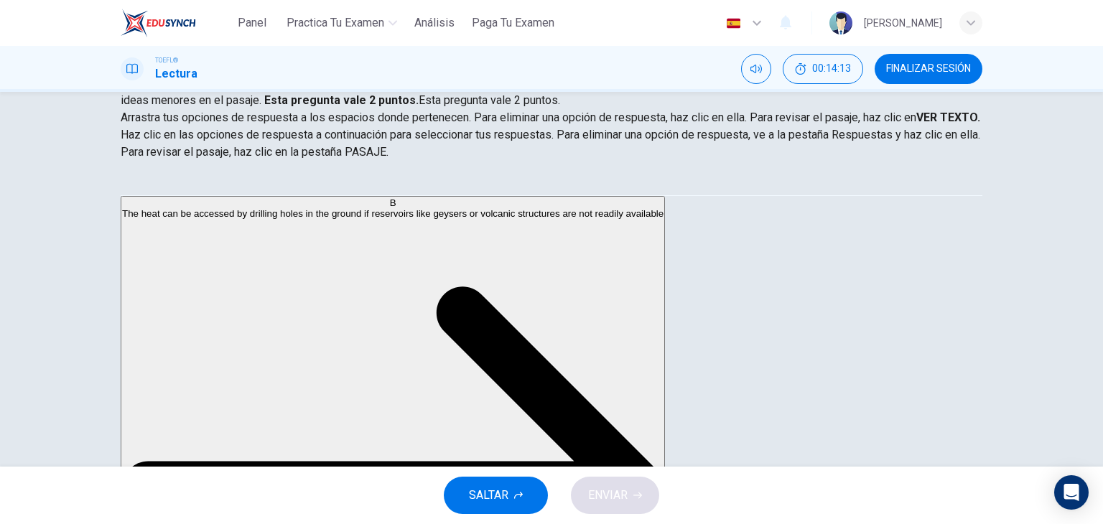
scroll to position [76, 0]
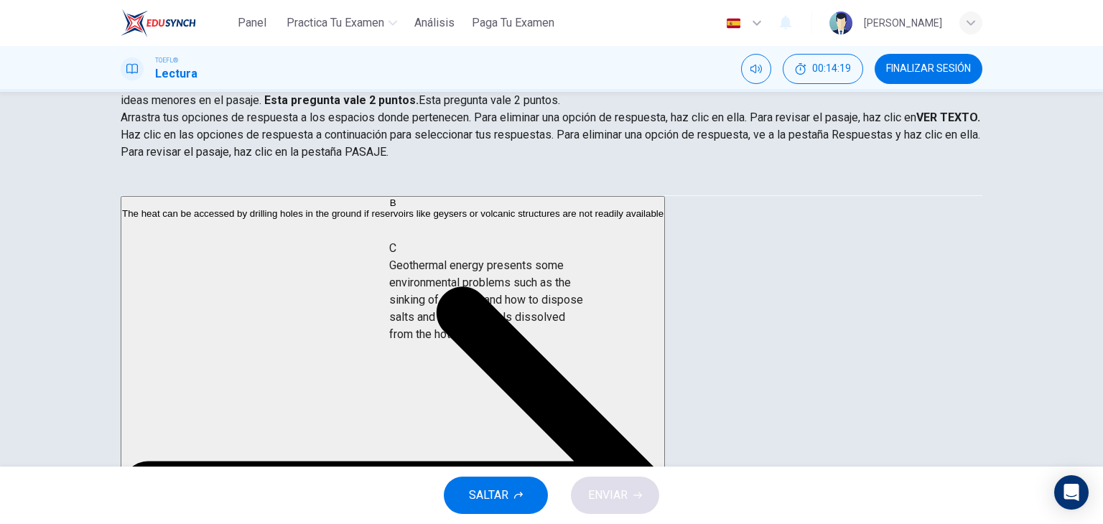
drag, startPoint x: 258, startPoint y: 322, endPoint x: 505, endPoint y: 332, distance: 247.1
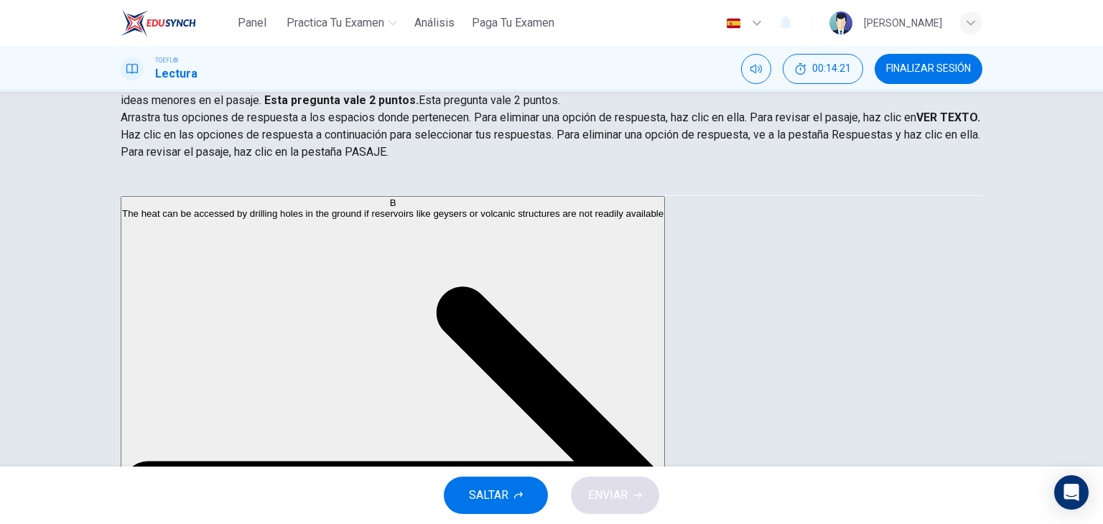
scroll to position [179, 0]
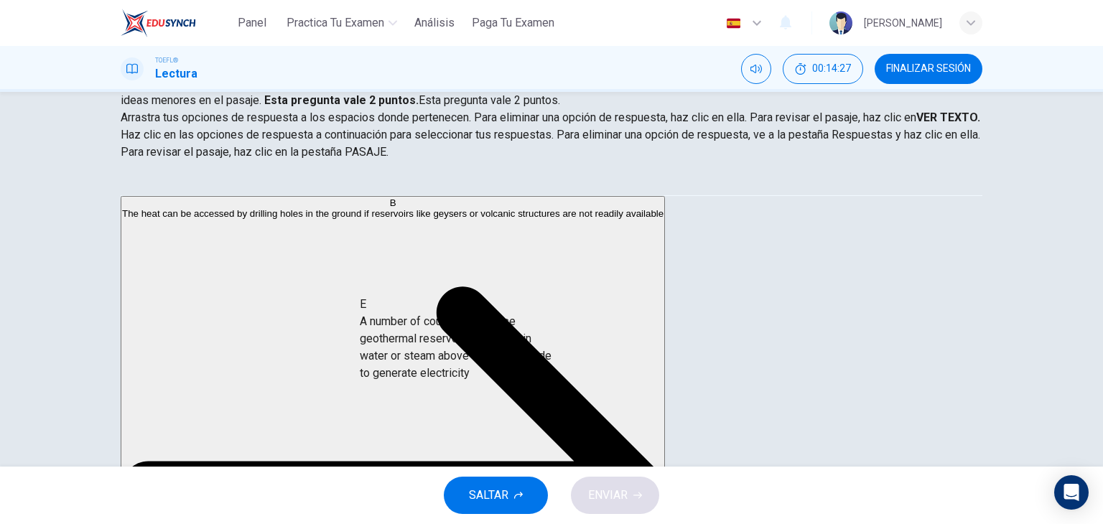
drag, startPoint x: 299, startPoint y: 336, endPoint x: 518, endPoint y: 350, distance: 218.7
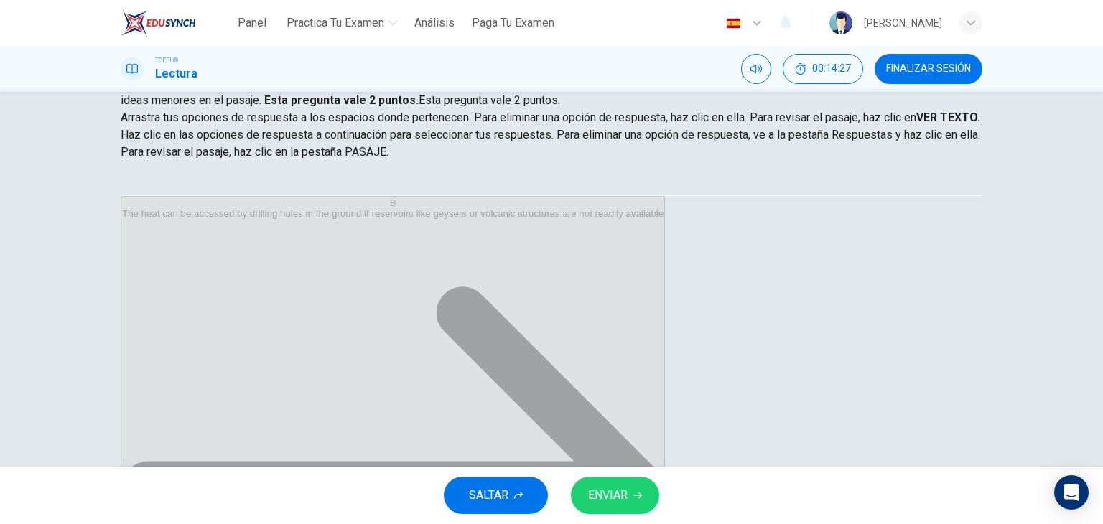
scroll to position [164, 0]
click at [591, 495] on span "ENVIAR" at bounding box center [607, 495] width 39 height 20
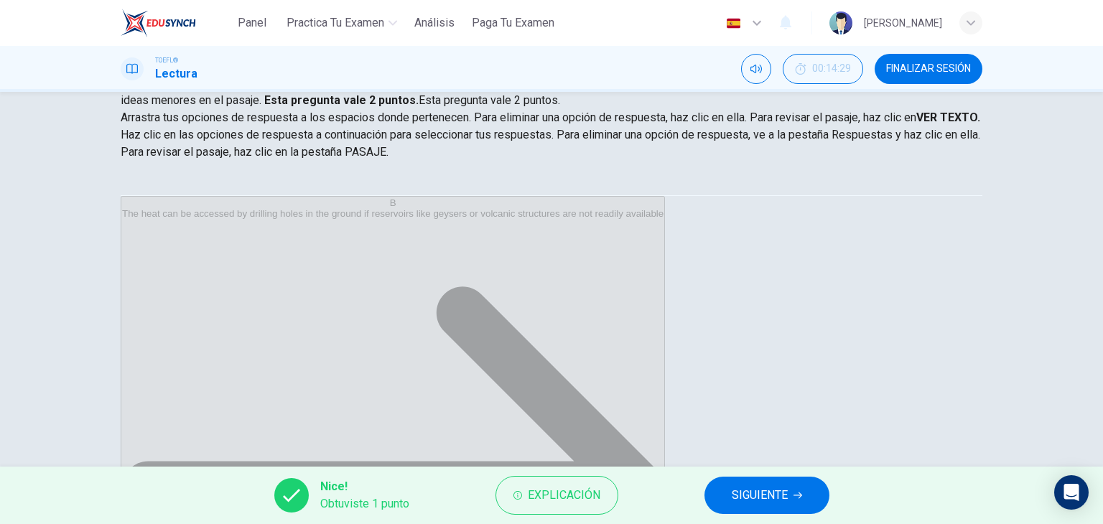
scroll to position [32, 0]
click at [721, 495] on button "SIGUIENTE" at bounding box center [766, 495] width 125 height 37
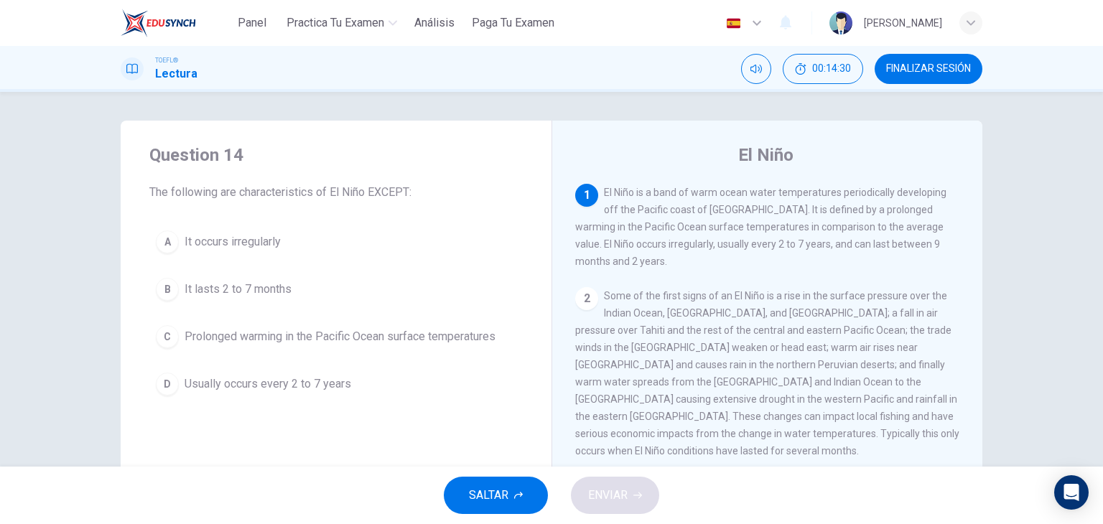
scroll to position [23, 0]
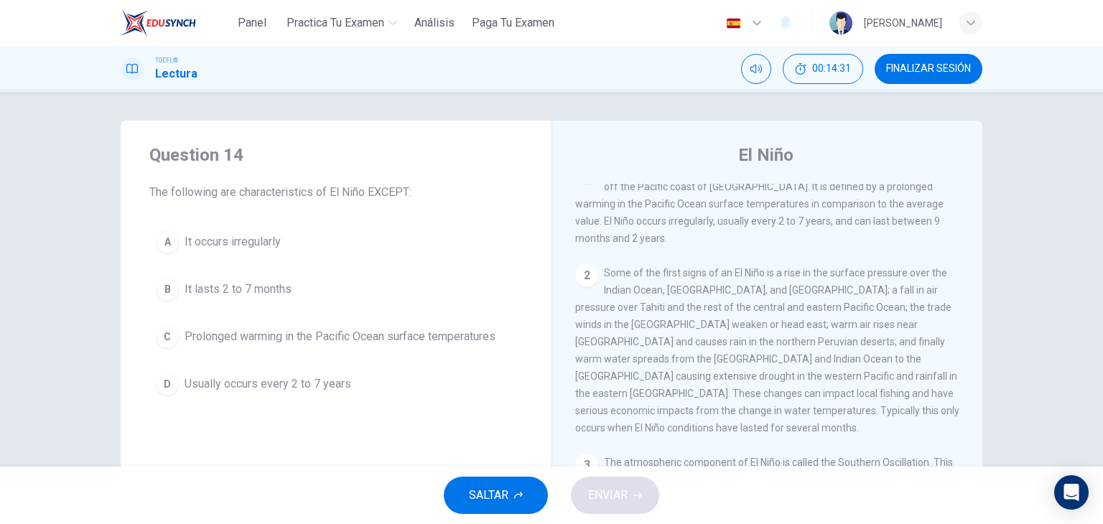
click at [530, 501] on button "SALTAR" at bounding box center [496, 495] width 104 height 37
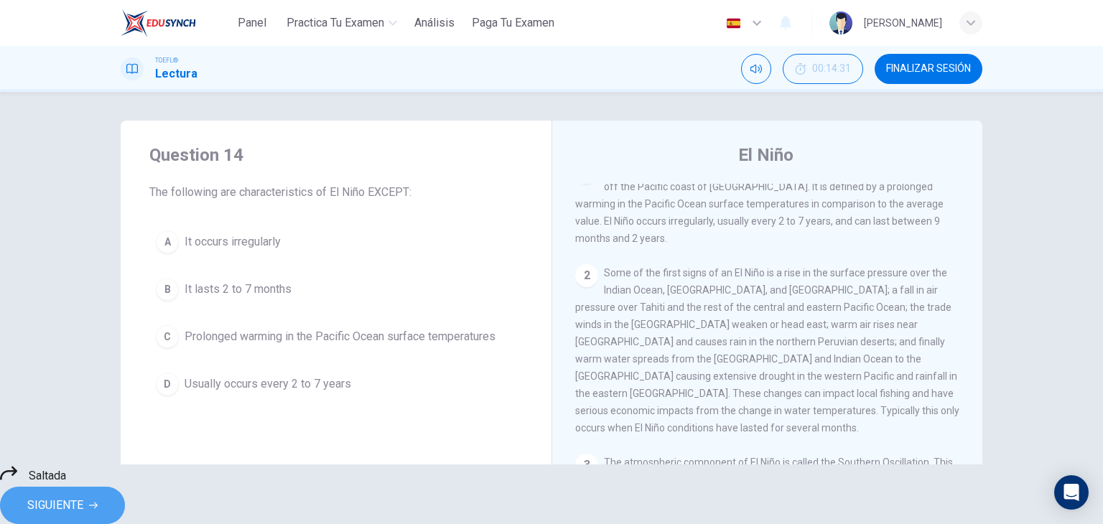
click at [83, 495] on span "SIGUIENTE" at bounding box center [55, 505] width 56 height 20
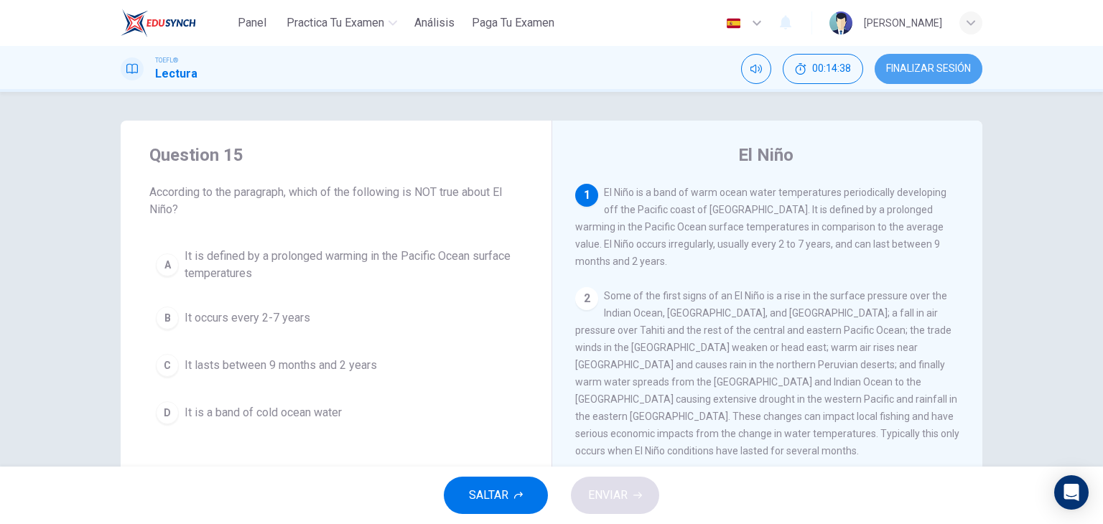
click at [922, 78] on button "FINALIZAR SESIÓN" at bounding box center [928, 69] width 108 height 30
